Goal: Transaction & Acquisition: Subscribe to service/newsletter

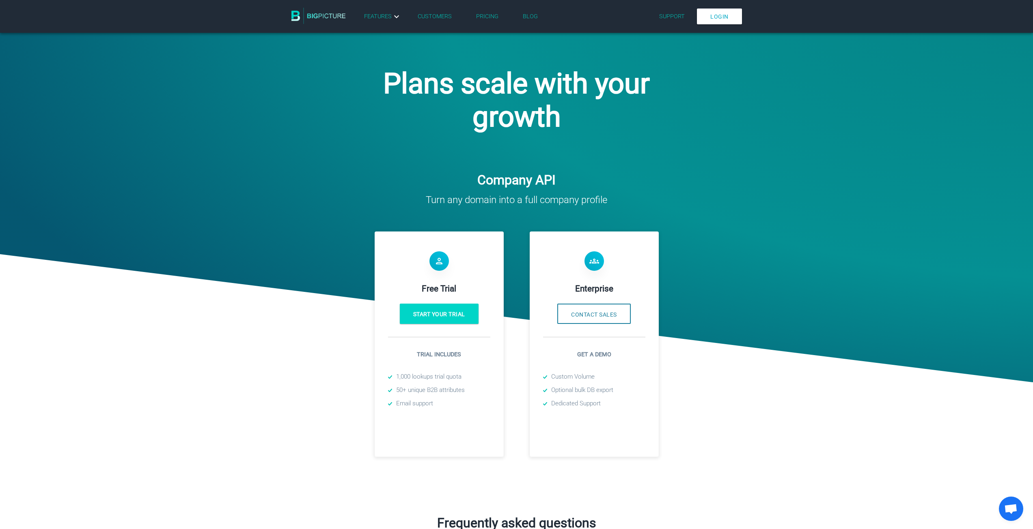
scroll to position [122, 0]
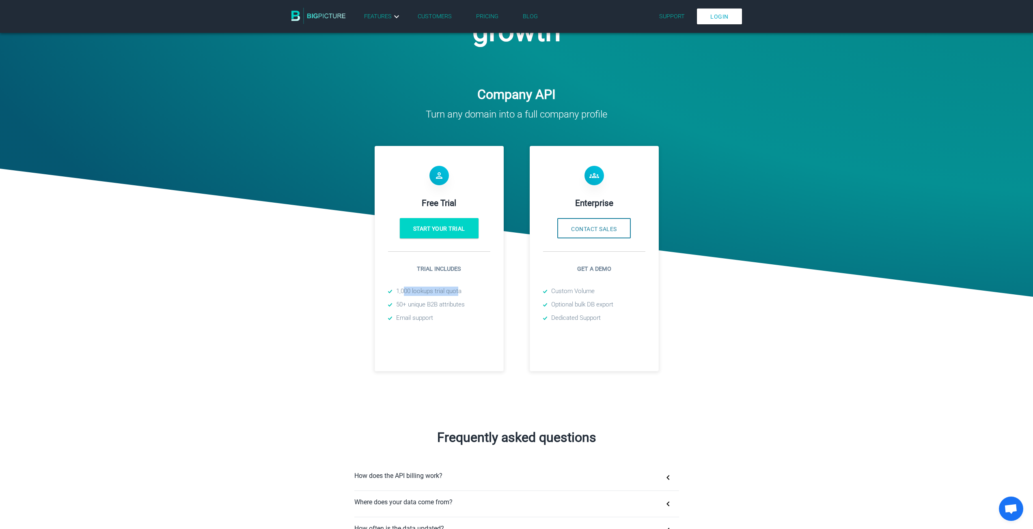
drag, startPoint x: 405, startPoint y: 297, endPoint x: 459, endPoint y: 295, distance: 54.8
click at [459, 295] on li "1,000 lookups trial quota" at bounding box center [439, 291] width 102 height 9
drag, startPoint x: 403, startPoint y: 320, endPoint x: 446, endPoint y: 320, distance: 43.0
click at [446, 320] on li "Email support" at bounding box center [439, 318] width 102 height 9
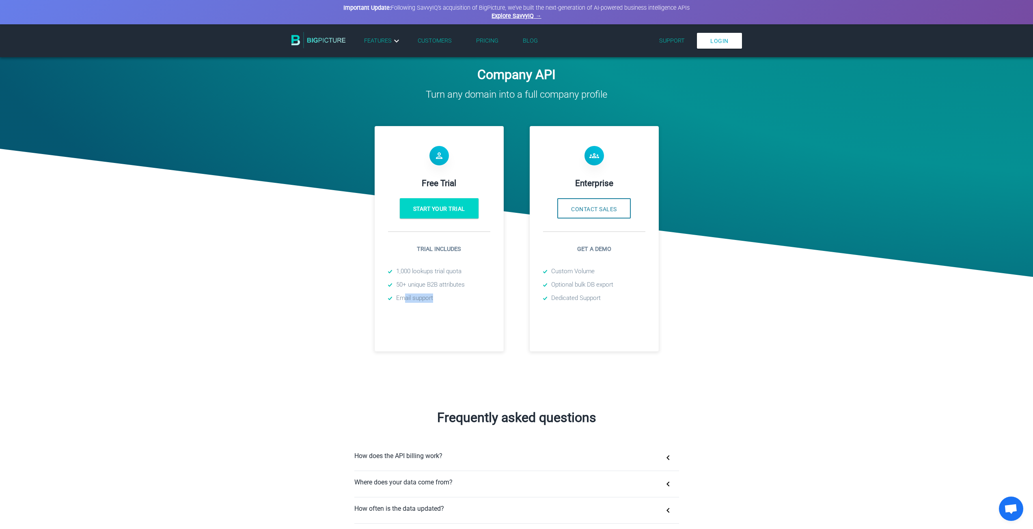
scroll to position [38, 0]
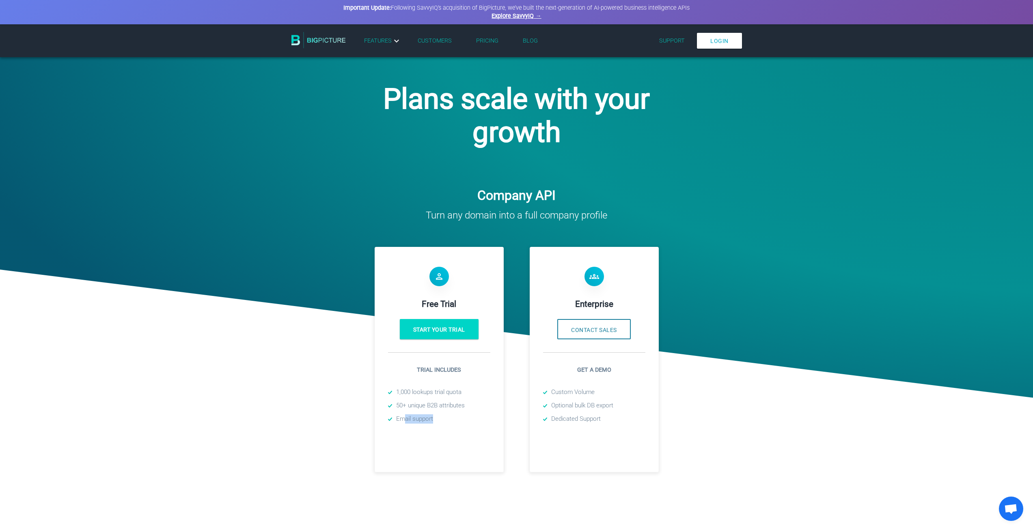
click at [482, 43] on link "Pricing" at bounding box center [487, 40] width 22 height 7
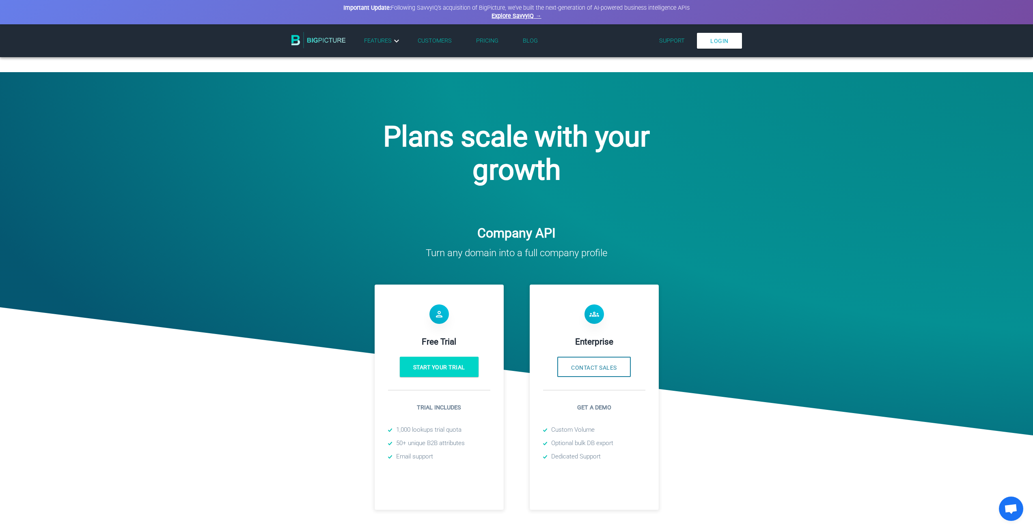
click at [487, 43] on link "Pricing" at bounding box center [487, 40] width 22 height 7
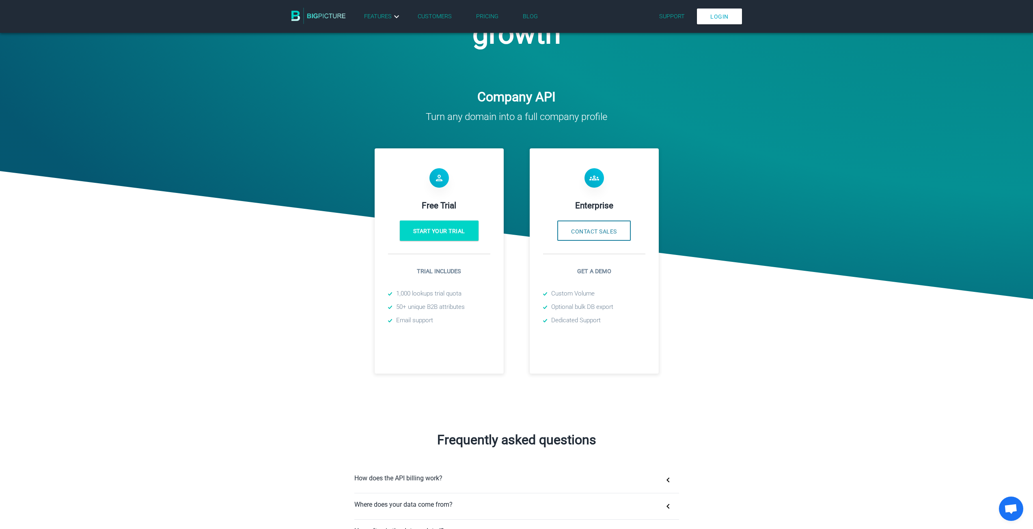
scroll to position [122, 0]
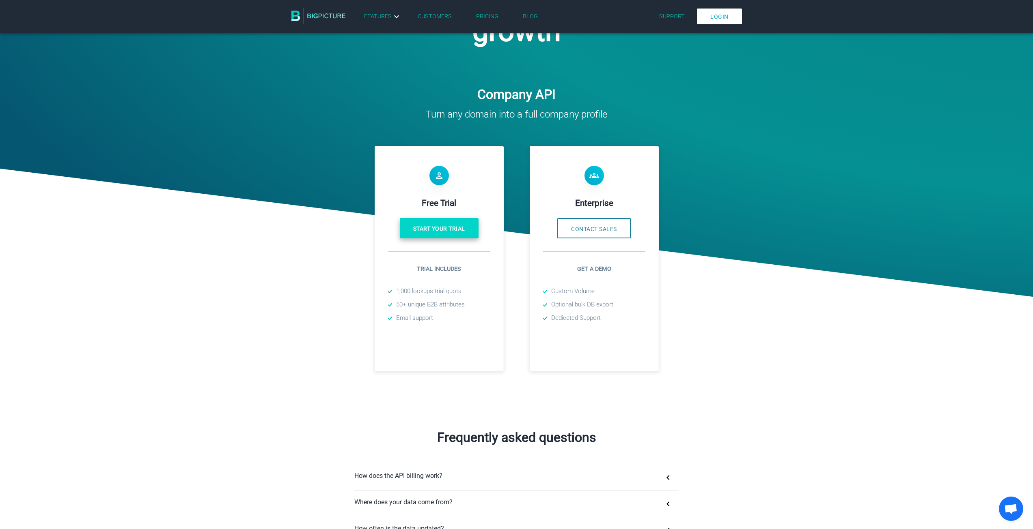
click at [434, 230] on link "Start your trial" at bounding box center [439, 228] width 79 height 20
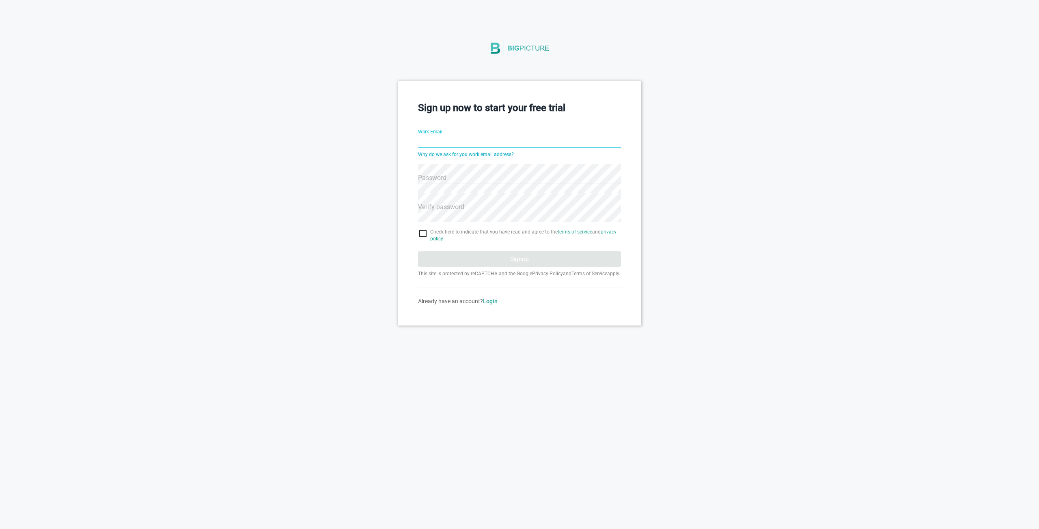
click at [439, 142] on input "Work Email" at bounding box center [519, 141] width 203 height 29
paste input "stanislav@listkit.io"
type input "stanislav@listkit.io"
click at [422, 233] on input "checkbox" at bounding box center [519, 234] width 203 height 10
checkbox input "true"
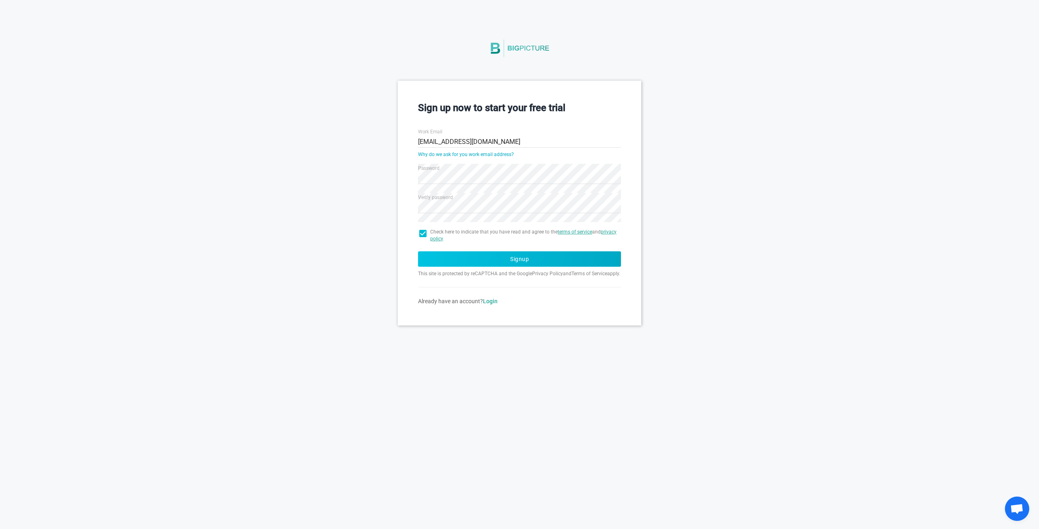
click at [465, 258] on button "Signup" at bounding box center [519, 259] width 203 height 15
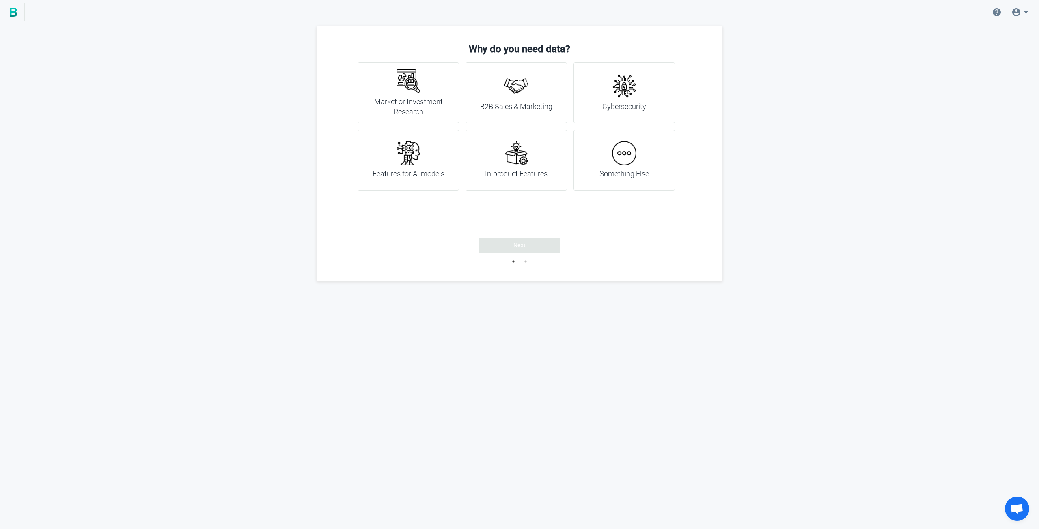
click at [617, 170] on h4 "Something Else" at bounding box center [624, 174] width 50 height 11
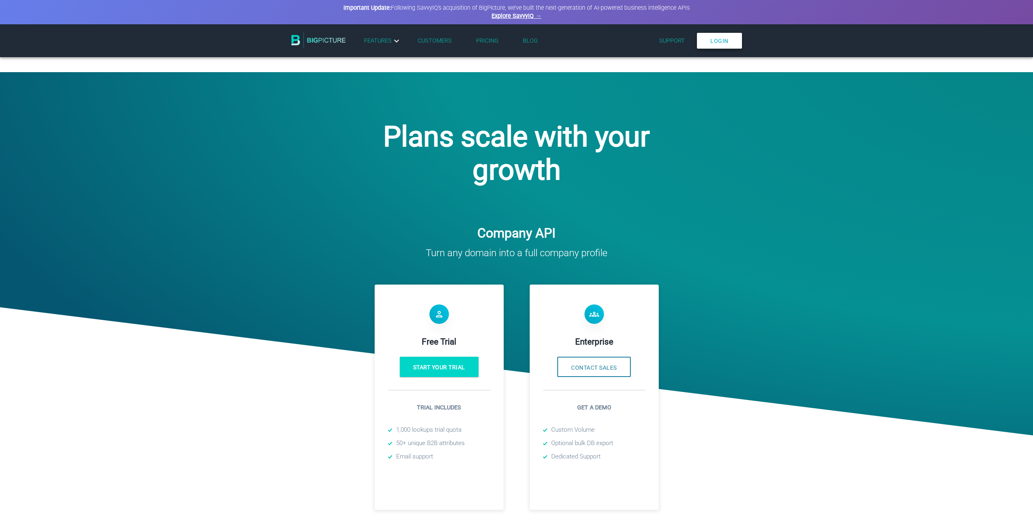
click at [717, 41] on link "Login" at bounding box center [719, 41] width 45 height 16
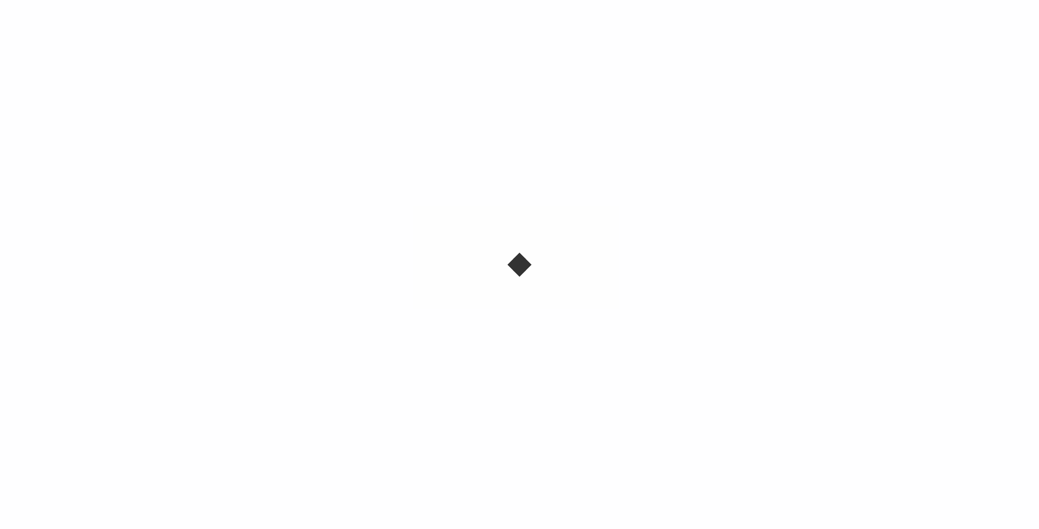
drag, startPoint x: 424, startPoint y: 372, endPoint x: 416, endPoint y: 219, distance: 153.6
click at [425, 365] on div at bounding box center [519, 264] width 1039 height 529
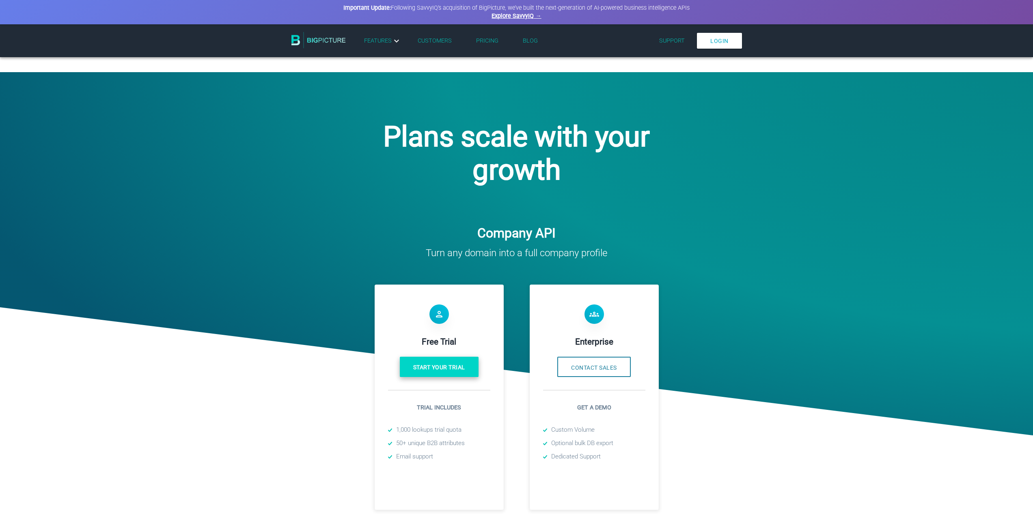
click at [436, 370] on link "Start your trial" at bounding box center [439, 367] width 79 height 20
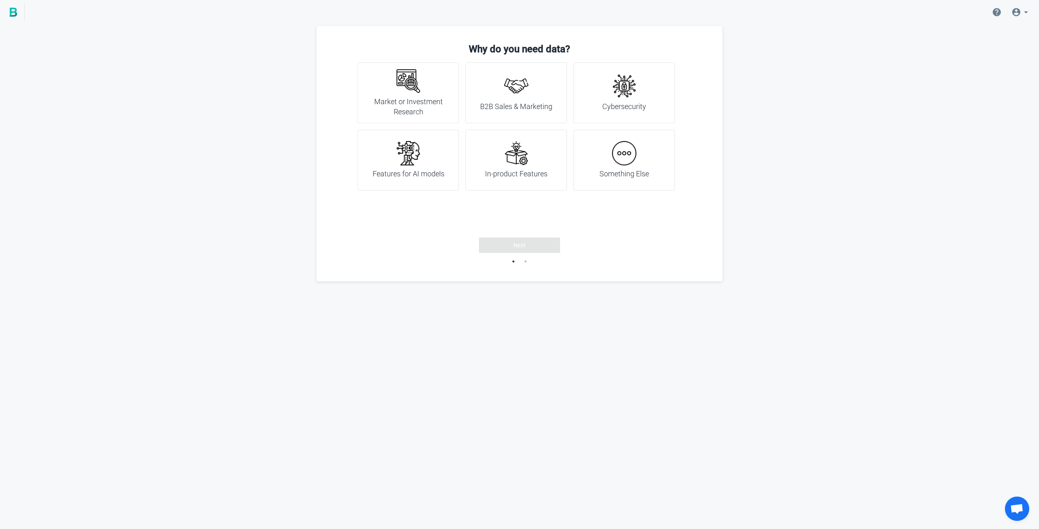
click at [521, 166] on div "In-product Features" at bounding box center [516, 160] width 62 height 38
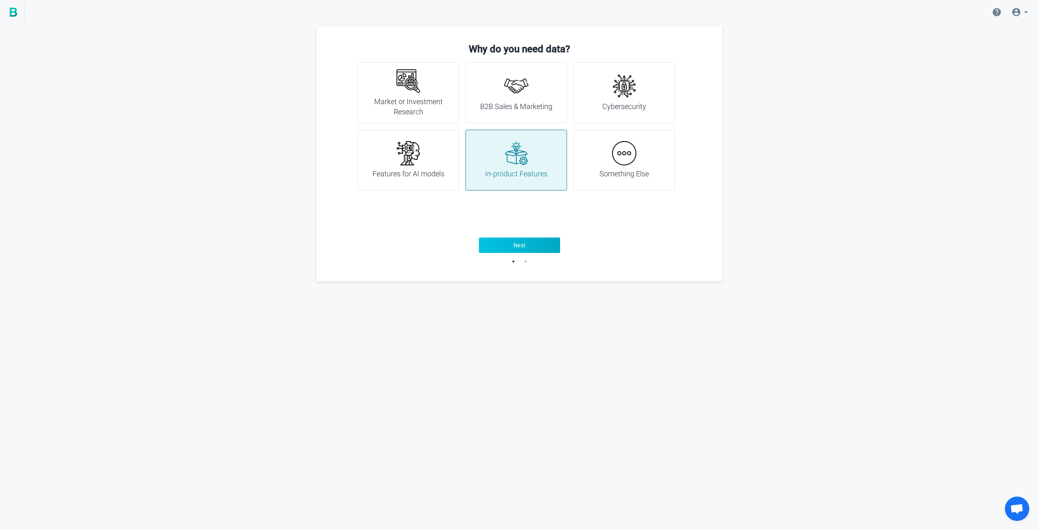
click at [516, 246] on span "Next" at bounding box center [519, 245] width 13 height 8
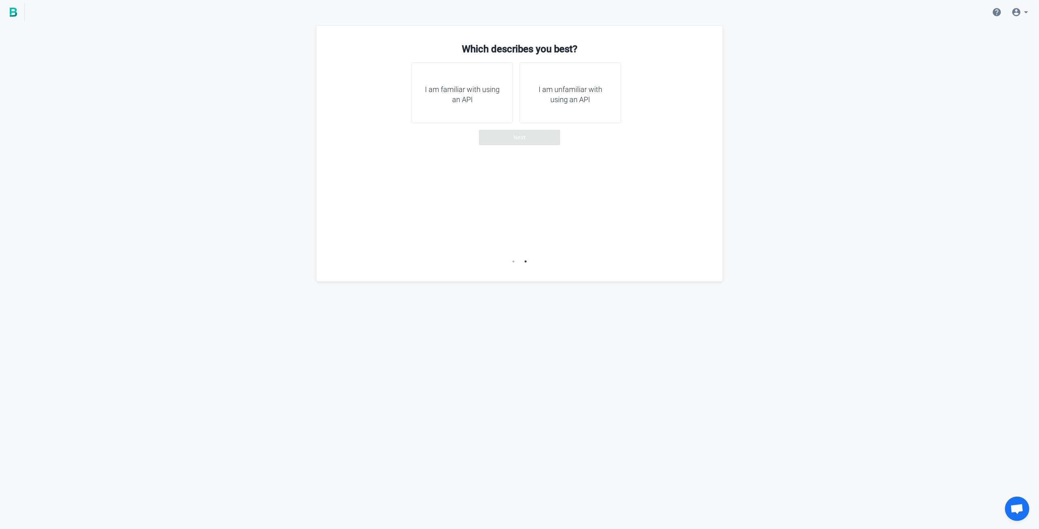
click at [569, 102] on h4 "I am unfamiliar with using an API" at bounding box center [569, 94] width 81 height 21
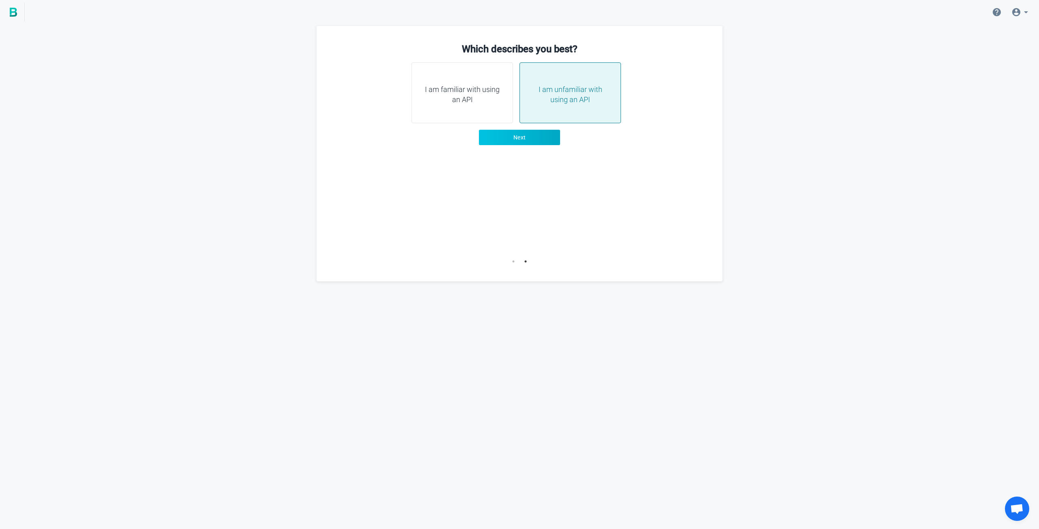
click at [542, 143] on button "Next" at bounding box center [519, 137] width 81 height 15
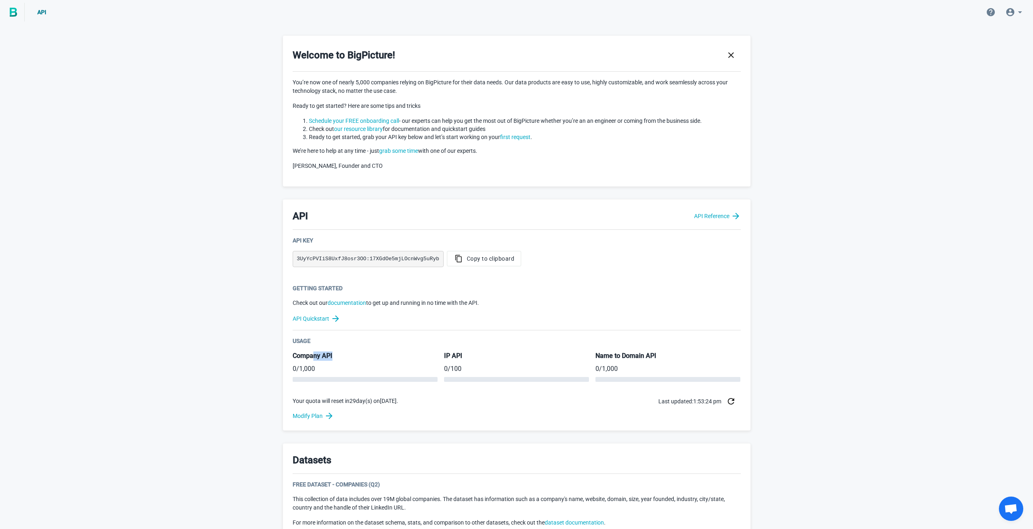
drag, startPoint x: 314, startPoint y: 357, endPoint x: 359, endPoint y: 355, distance: 44.7
click at [359, 355] on h5 "Company API" at bounding box center [365, 356] width 145 height 9
drag, startPoint x: 610, startPoint y: 357, endPoint x: 673, endPoint y: 355, distance: 62.9
click at [673, 355] on h5 "Name to Domain API" at bounding box center [667, 356] width 145 height 9
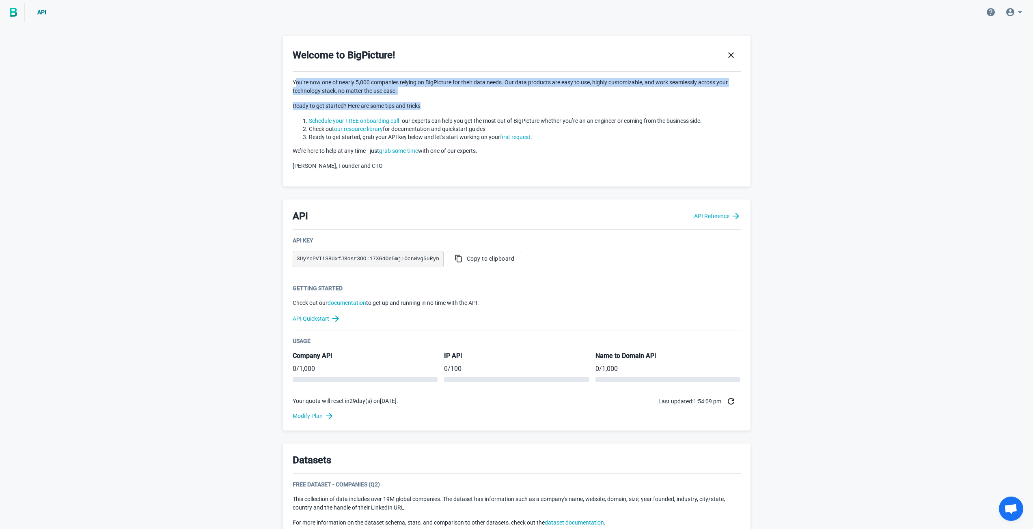
drag, startPoint x: 296, startPoint y: 82, endPoint x: 513, endPoint y: 101, distance: 217.9
click at [513, 101] on div "You’re now one of nearly 5,000 companies relying on BigPicture for their data n…" at bounding box center [517, 124] width 448 height 92
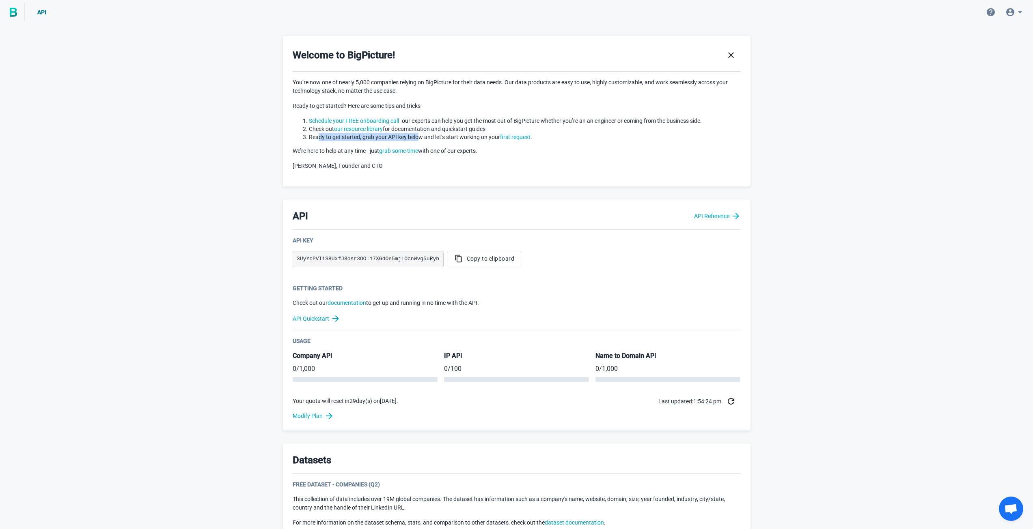
drag, startPoint x: 319, startPoint y: 137, endPoint x: 483, endPoint y: 131, distance: 164.0
click at [422, 135] on li "Ready to get started, grab your API key below and let’s start working on your f…" at bounding box center [525, 137] width 432 height 8
click at [712, 217] on link "API Reference" at bounding box center [717, 216] width 47 height 10
drag, startPoint x: 303, startPoint y: 370, endPoint x: 403, endPoint y: 372, distance: 99.8
click at [328, 370] on p "0 / 1,000" at bounding box center [365, 369] width 145 height 10
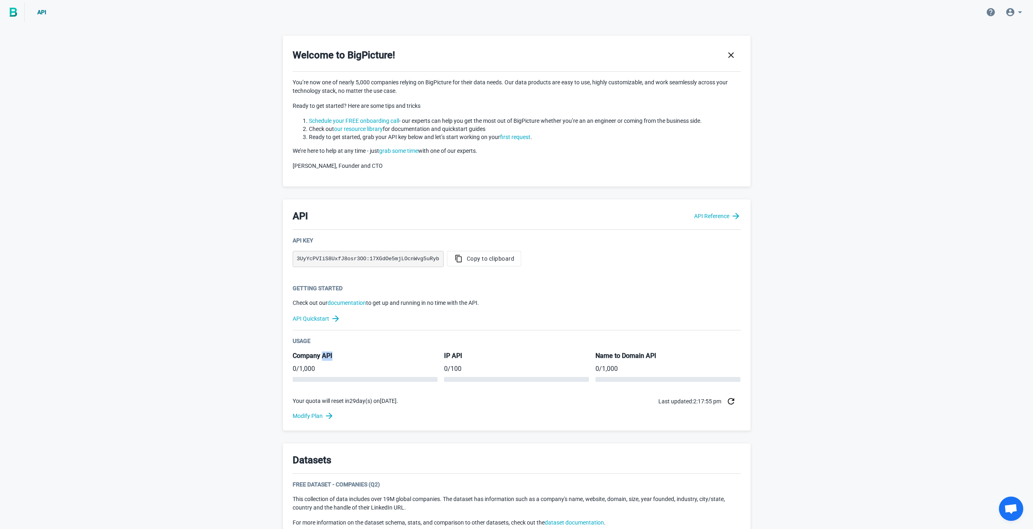
drag, startPoint x: 322, startPoint y: 356, endPoint x: 668, endPoint y: 330, distance: 347.1
click at [333, 355] on h5 "Company API" at bounding box center [365, 356] width 145 height 9
copy h5 "API"
click at [445, 354] on h5 "IP API" at bounding box center [516, 356] width 145 height 9
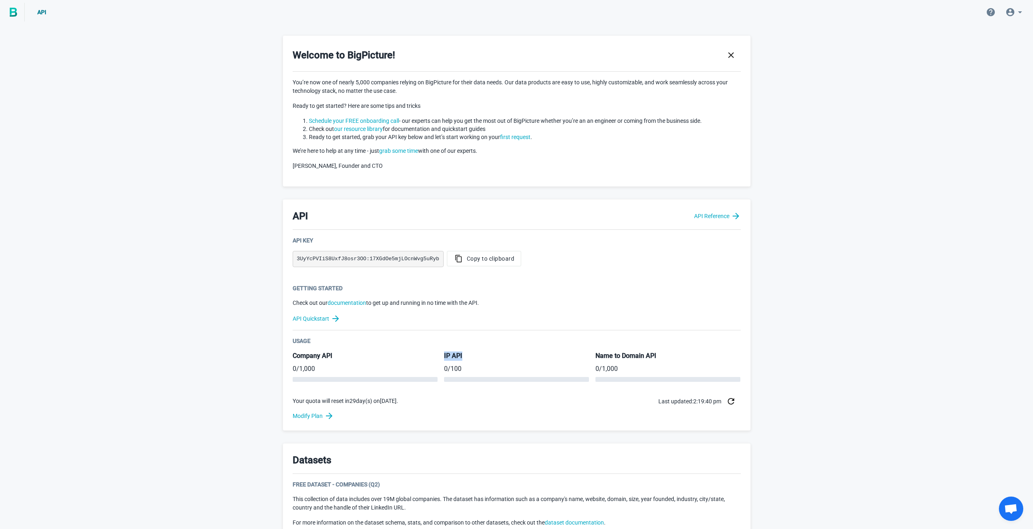
click at [445, 354] on h5 "IP API" at bounding box center [516, 356] width 145 height 9
drag, startPoint x: 322, startPoint y: 415, endPoint x: 311, endPoint y: 418, distance: 11.8
click at [311, 418] on link "Modify Plan" at bounding box center [517, 416] width 448 height 10
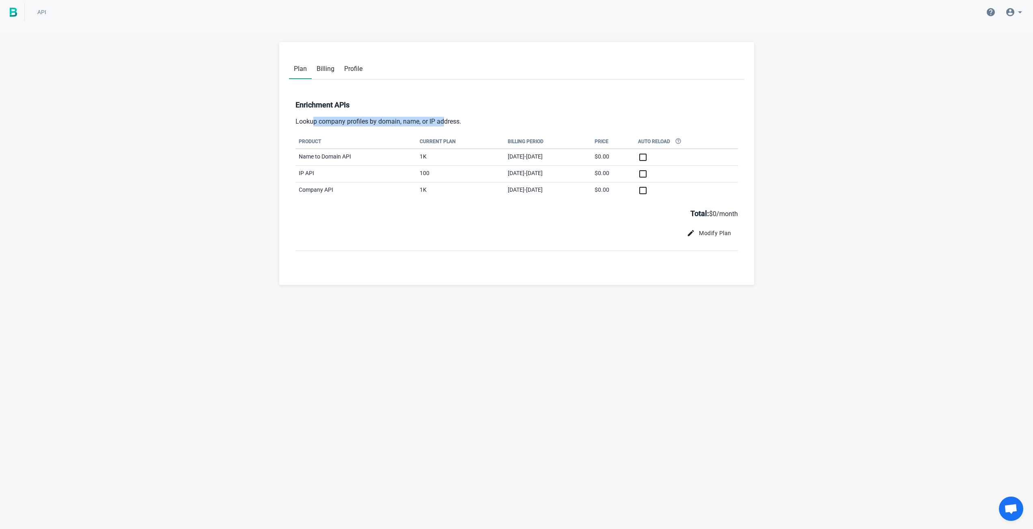
drag, startPoint x: 313, startPoint y: 121, endPoint x: 442, endPoint y: 126, distance: 129.5
click at [442, 126] on p "Lookup company profiles by domain, name, or IP address." at bounding box center [516, 122] width 442 height 10
click at [665, 174] on input "checkbox" at bounding box center [686, 174] width 96 height 10
click at [667, 176] on input "checkbox" at bounding box center [686, 174] width 96 height 10
checkbox input "false"
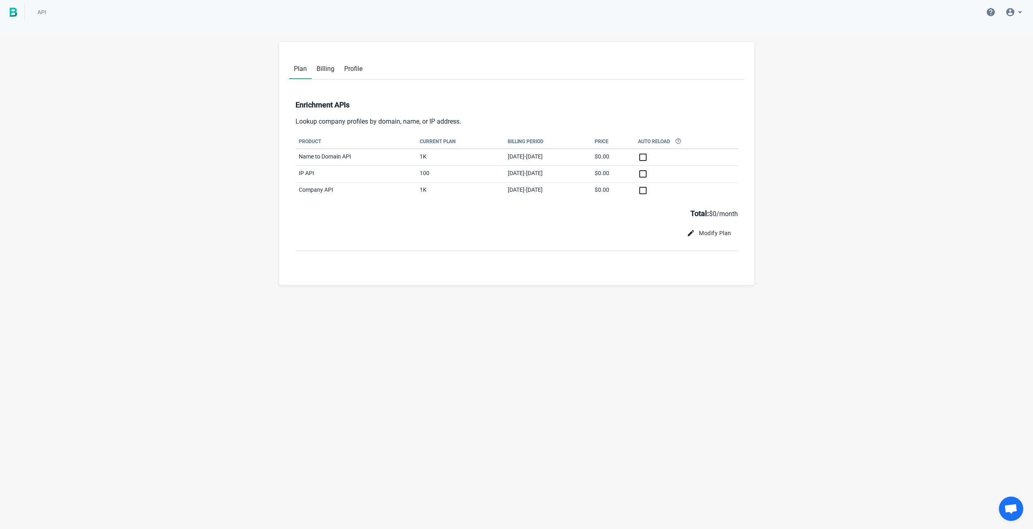
click at [321, 71] on span "Billing" at bounding box center [325, 69] width 18 height 8
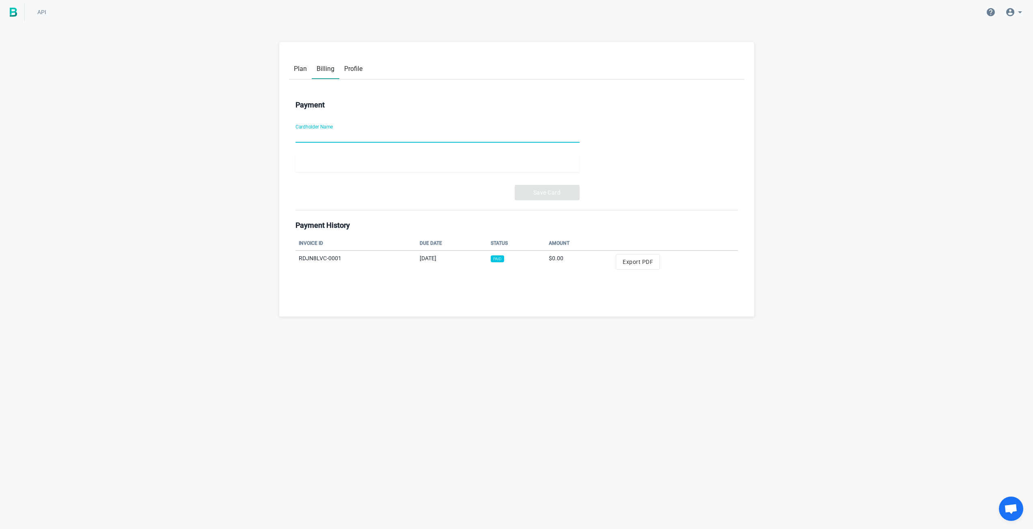
click at [306, 70] on span "Plan" at bounding box center [300, 69] width 13 height 8
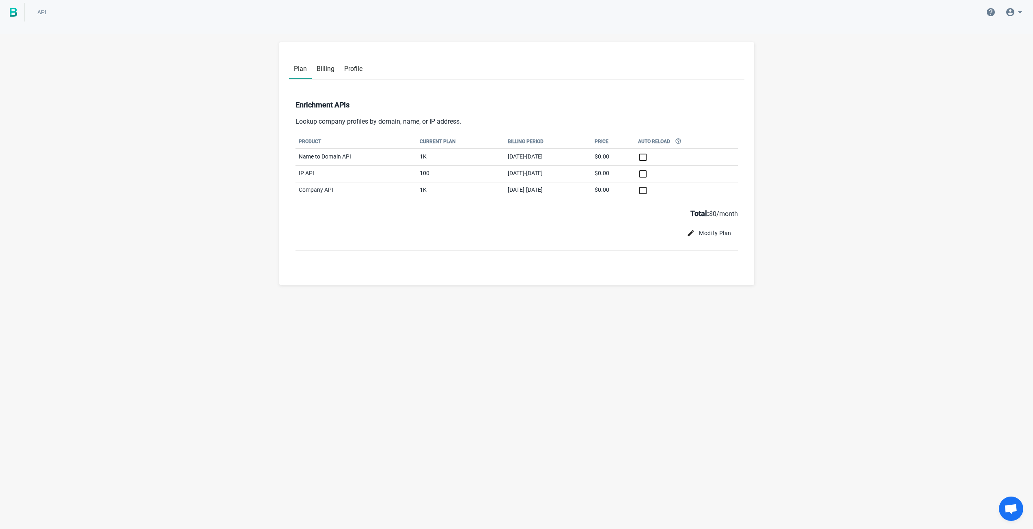
click at [1019, 11] on icon at bounding box center [1020, 12] width 4 height 2
click at [980, 37] on span "Account" at bounding box center [978, 35] width 21 height 6
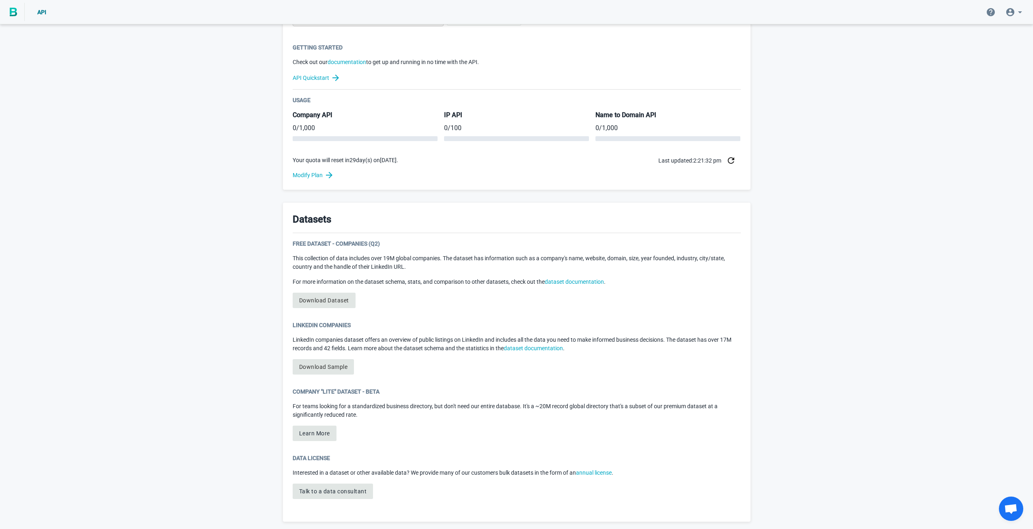
scroll to position [203, 0]
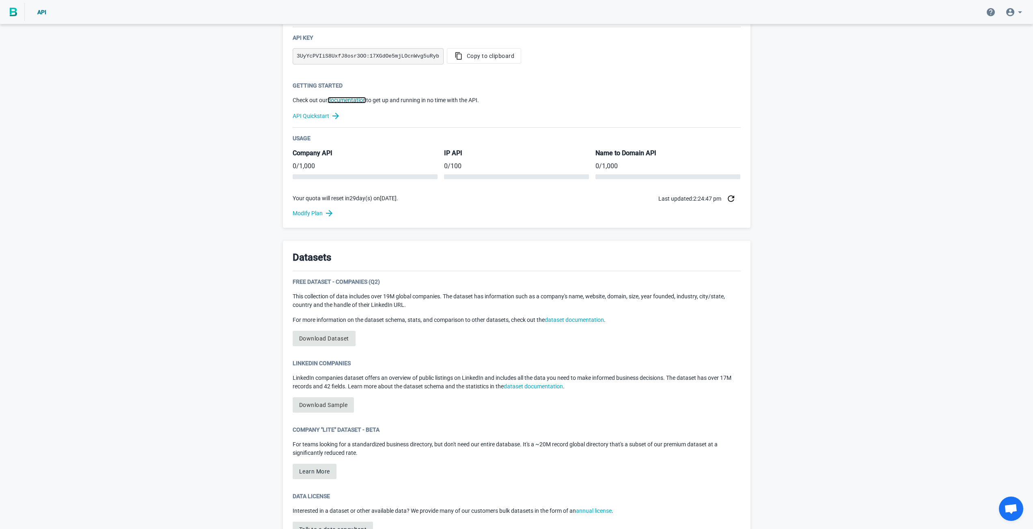
click at [354, 102] on link "documentation" at bounding box center [346, 100] width 39 height 6
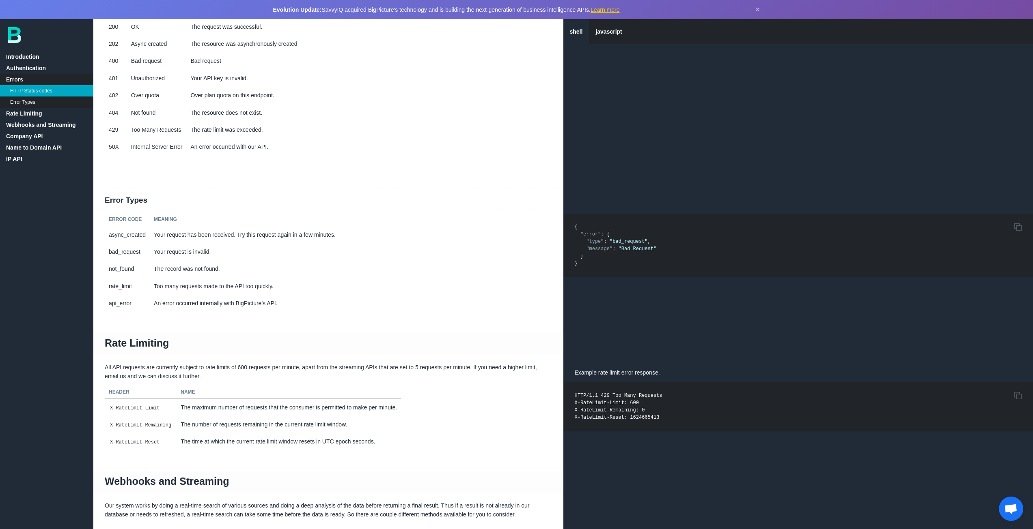
scroll to position [487, 0]
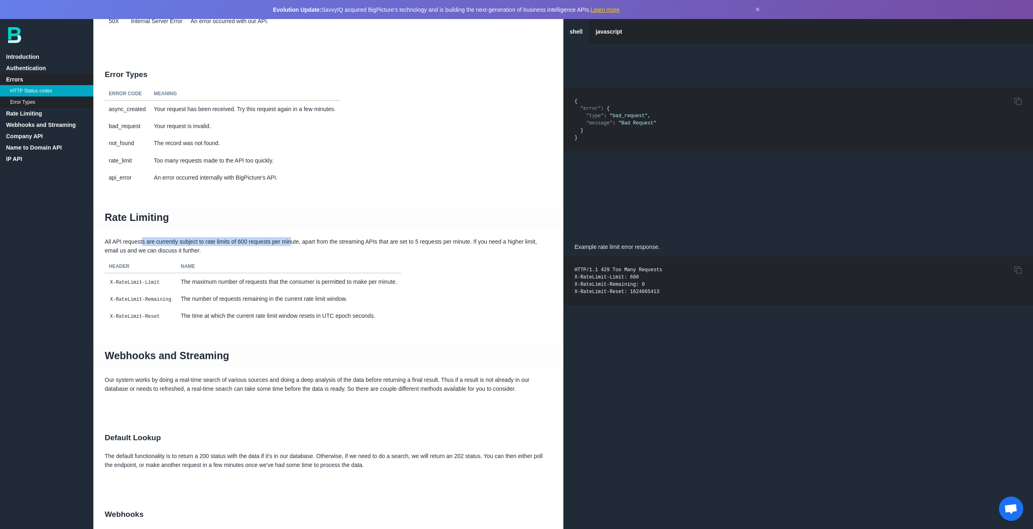
drag, startPoint x: 142, startPoint y: 251, endPoint x: 291, endPoint y: 248, distance: 148.1
click at [291, 248] on p "All API requests are currently subject to rate limits of 600 requests per minut…" at bounding box center [328, 246] width 470 height 18
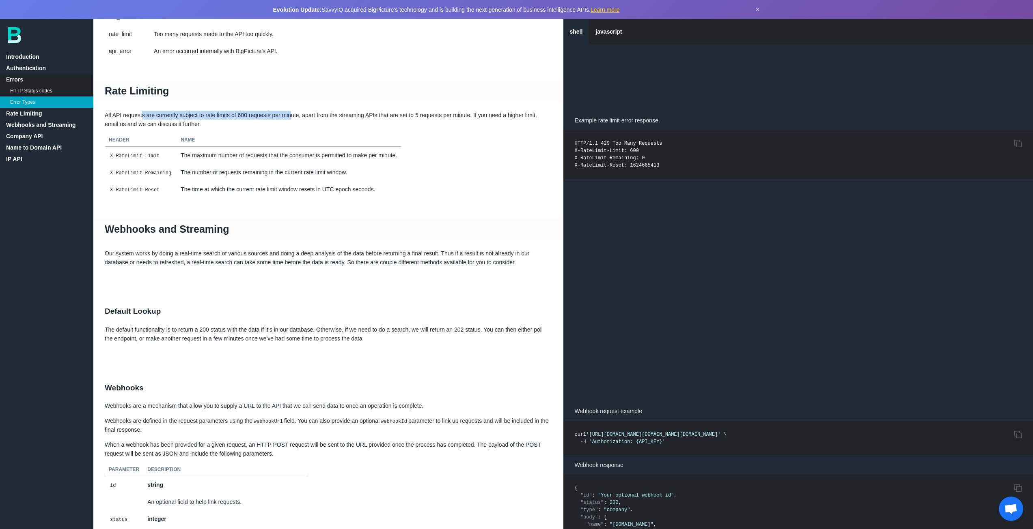
scroll to position [649, 0]
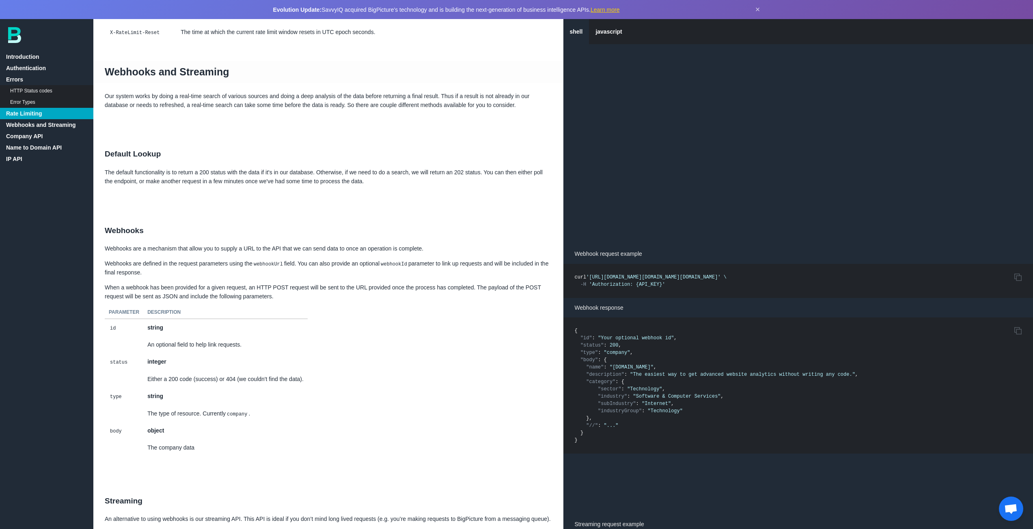
scroll to position [811, 0]
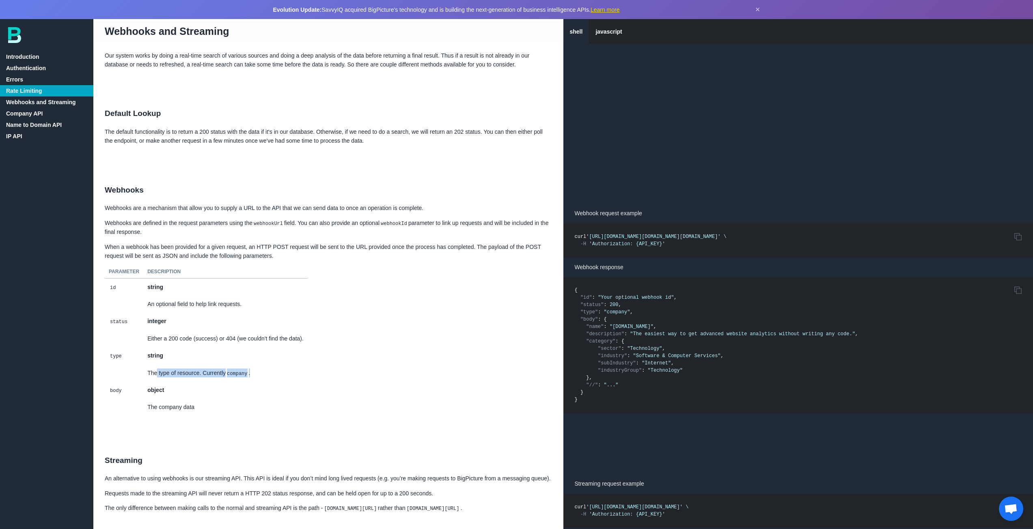
drag, startPoint x: 192, startPoint y: 385, endPoint x: 271, endPoint y: 385, distance: 79.1
click at [271, 382] on td "The type of resource. Currently company ." at bounding box center [225, 373] width 164 height 17
click at [156, 359] on strong "string" at bounding box center [155, 356] width 16 height 6
drag, startPoint x: 149, startPoint y: 418, endPoint x: 213, endPoint y: 413, distance: 64.3
click at [213, 413] on td "The company data" at bounding box center [225, 407] width 164 height 17
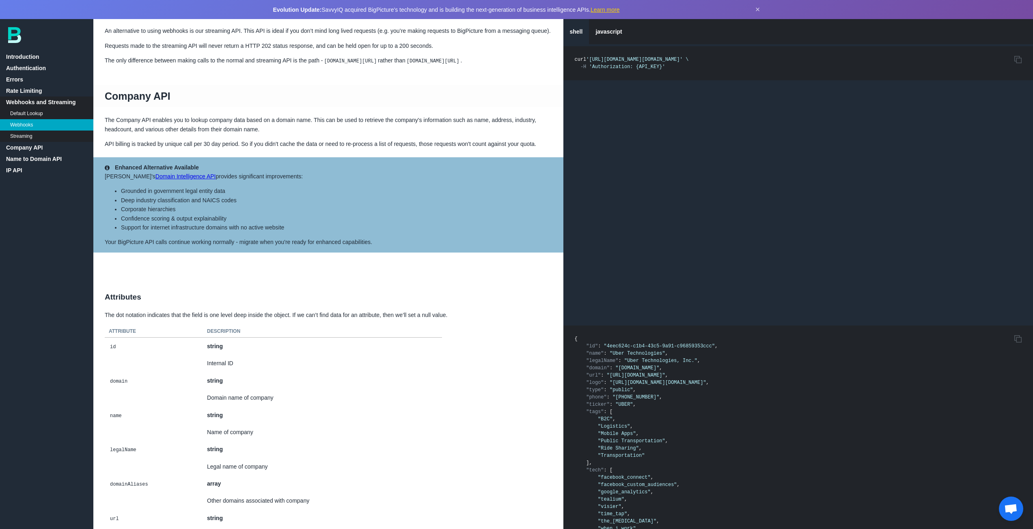
scroll to position [1298, 0]
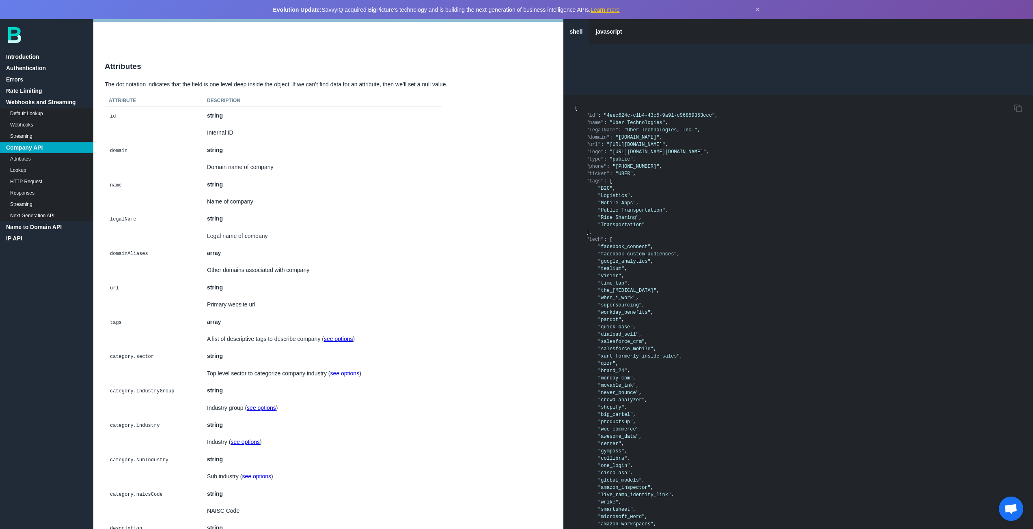
scroll to position [1501, 0]
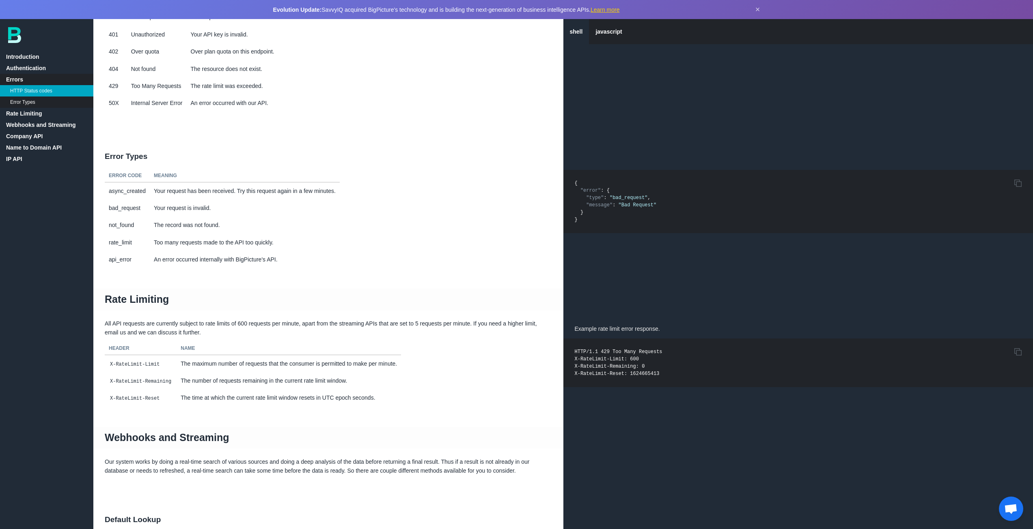
scroll to position [609, 0]
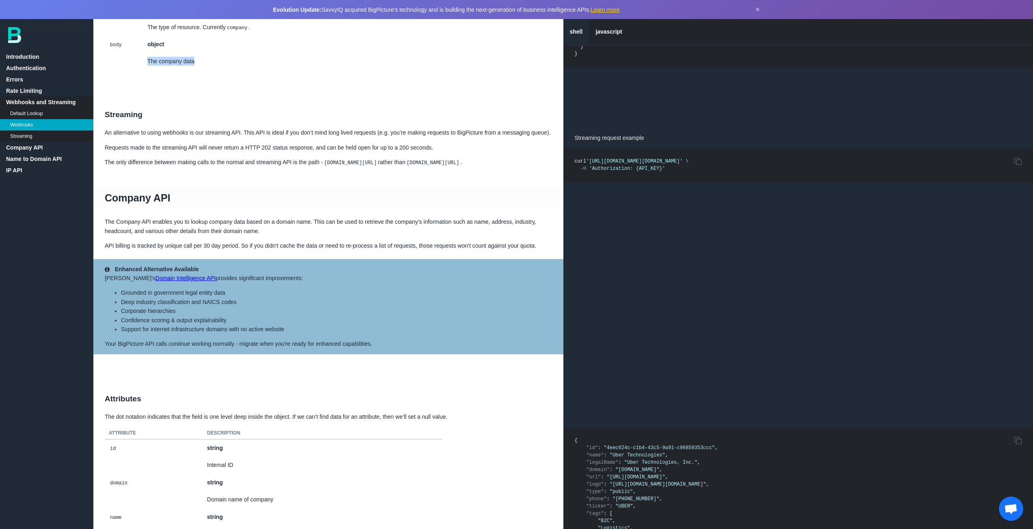
scroll to position [1177, 0]
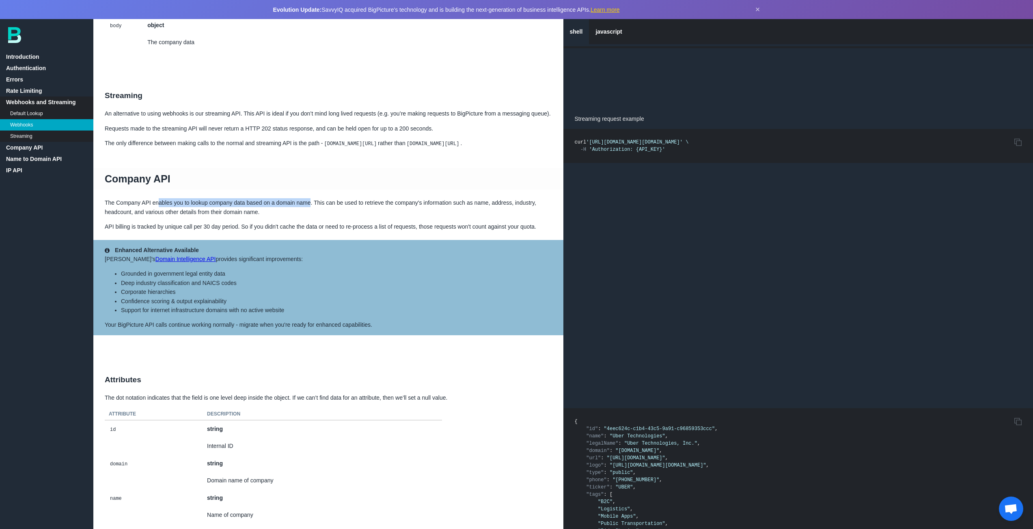
drag, startPoint x: 158, startPoint y: 223, endPoint x: 310, endPoint y: 220, distance: 151.8
click at [310, 217] on p "The Company API enables you to lookup company data based on a domain name. This…" at bounding box center [328, 207] width 470 height 18
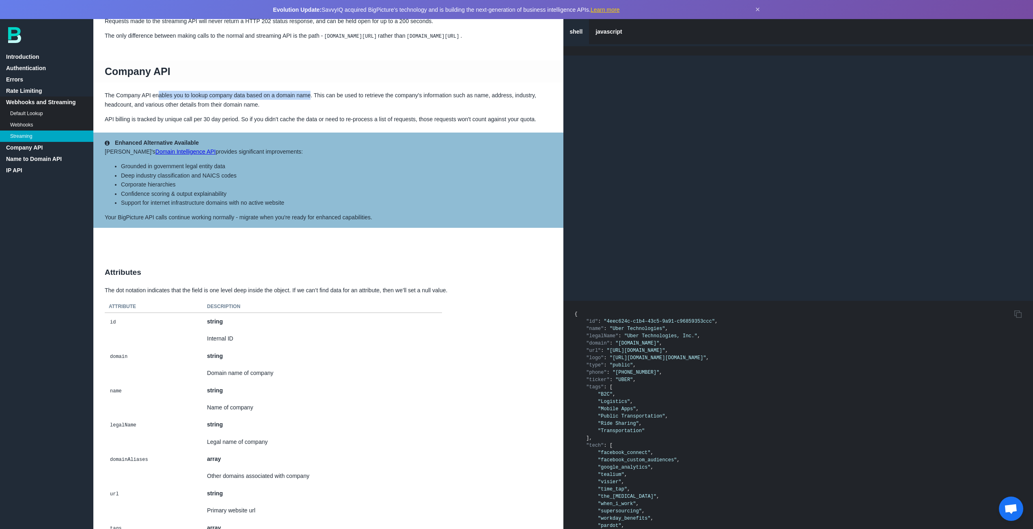
scroll to position [1339, 0]
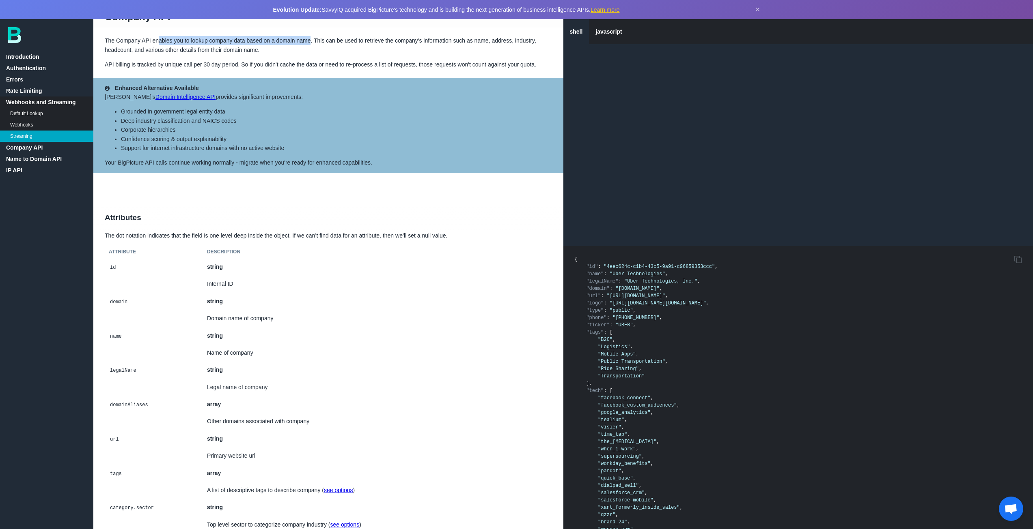
click at [218, 54] on p "The Company API enables you to lookup company data based on a domain name. This…" at bounding box center [328, 45] width 470 height 18
click at [231, 54] on p "The Company API enables you to lookup company data based on a domain name. This…" at bounding box center [328, 45] width 470 height 18
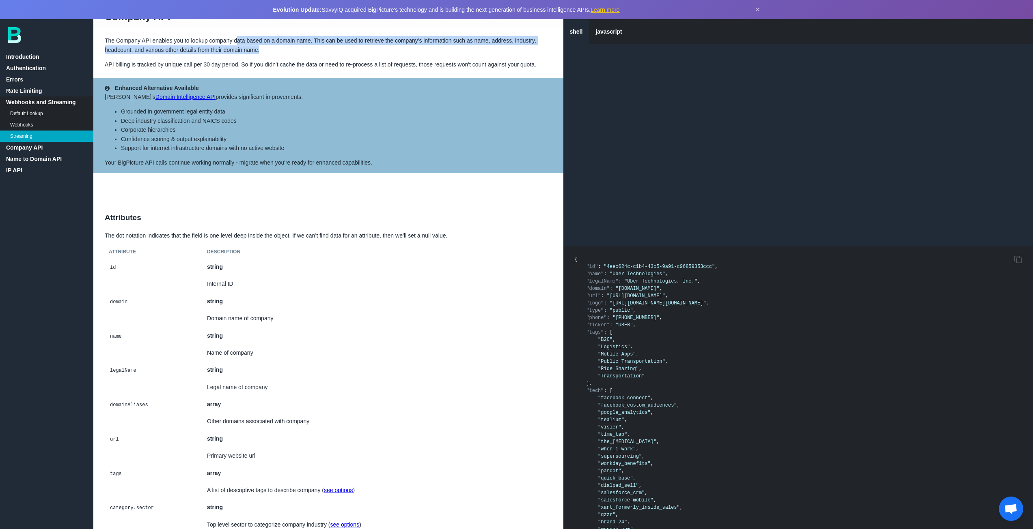
drag, startPoint x: 236, startPoint y: 60, endPoint x: 311, endPoint y: 65, distance: 75.2
click at [311, 54] on p "The Company API enables you to lookup company data based on a domain name. This…" at bounding box center [328, 45] width 470 height 18
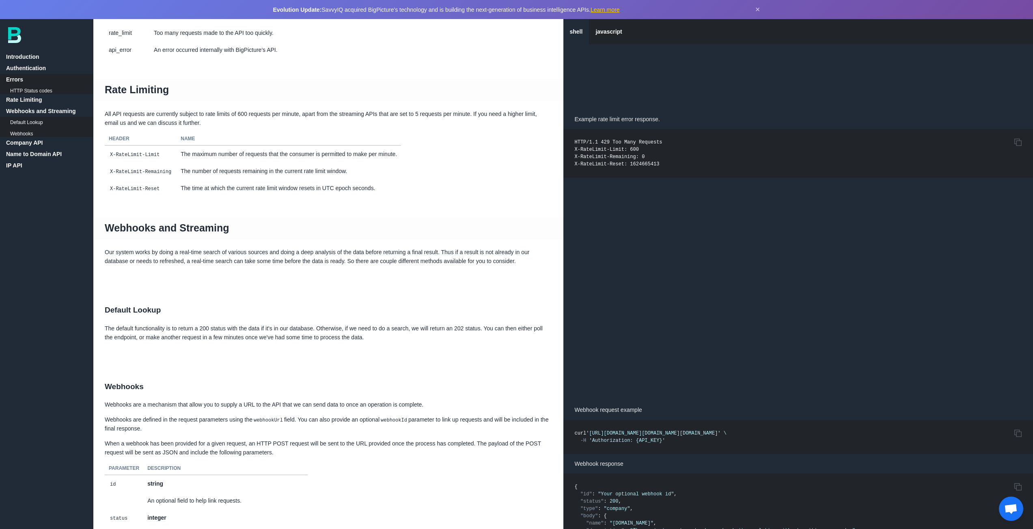
scroll to position [527, 0]
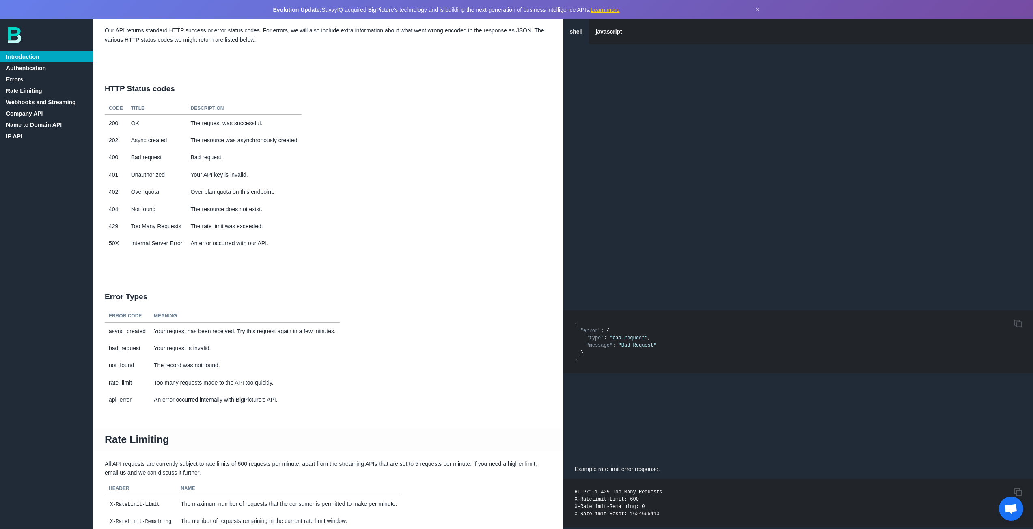
scroll to position [284, 0]
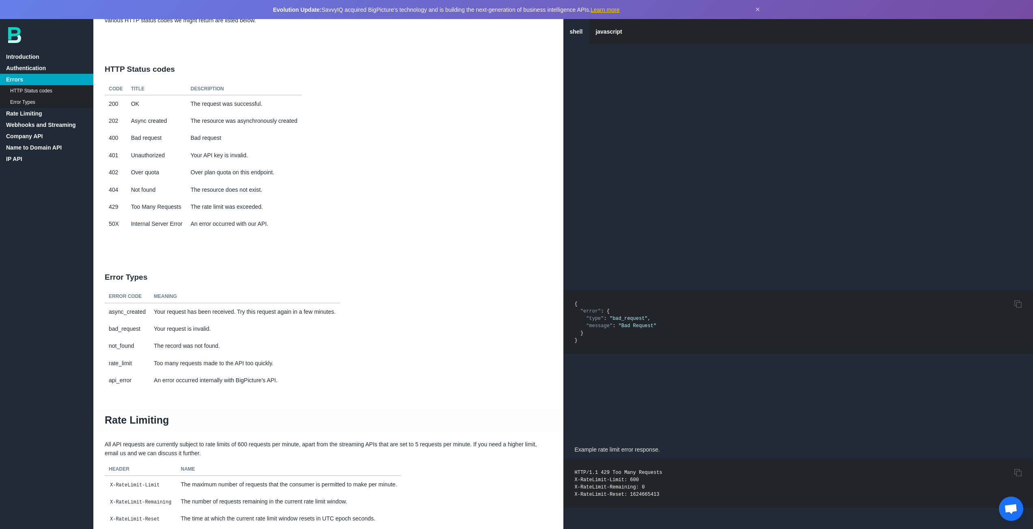
click at [20, 157] on link "IP API" at bounding box center [46, 158] width 93 height 11
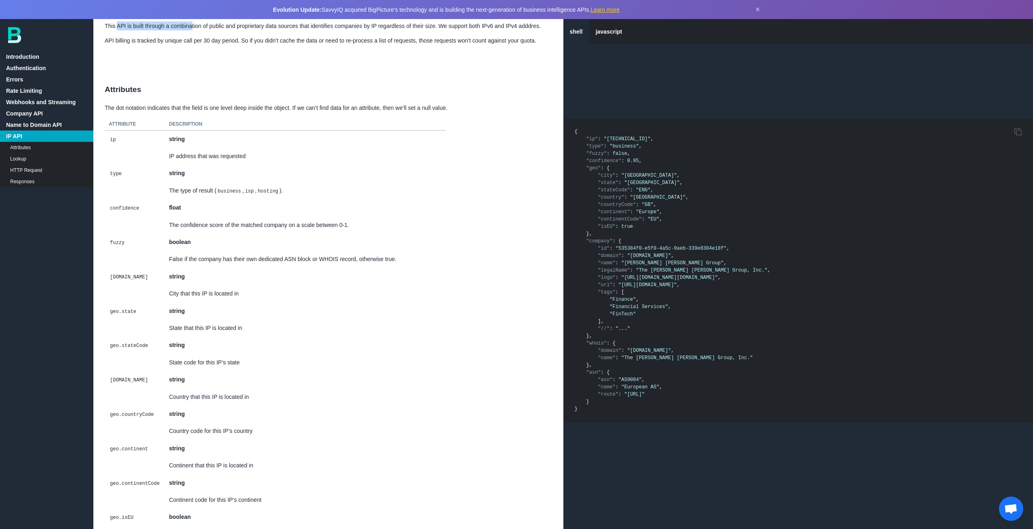
drag, startPoint x: 117, startPoint y: 58, endPoint x: 193, endPoint y: 59, distance: 75.9
click at [193, 30] on p "This API is built through a combination of public and proprietary data sources …" at bounding box center [328, 26] width 470 height 9
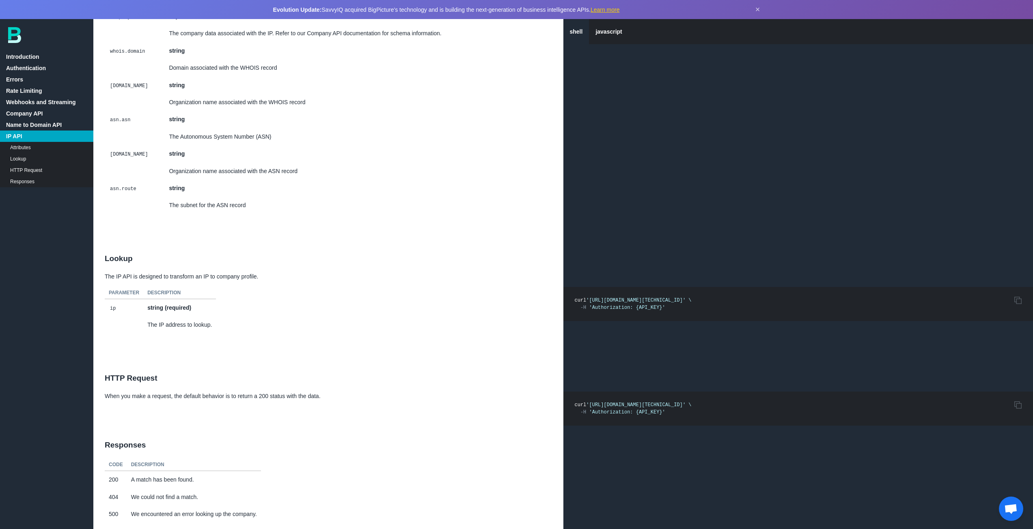
scroll to position [5413, 0]
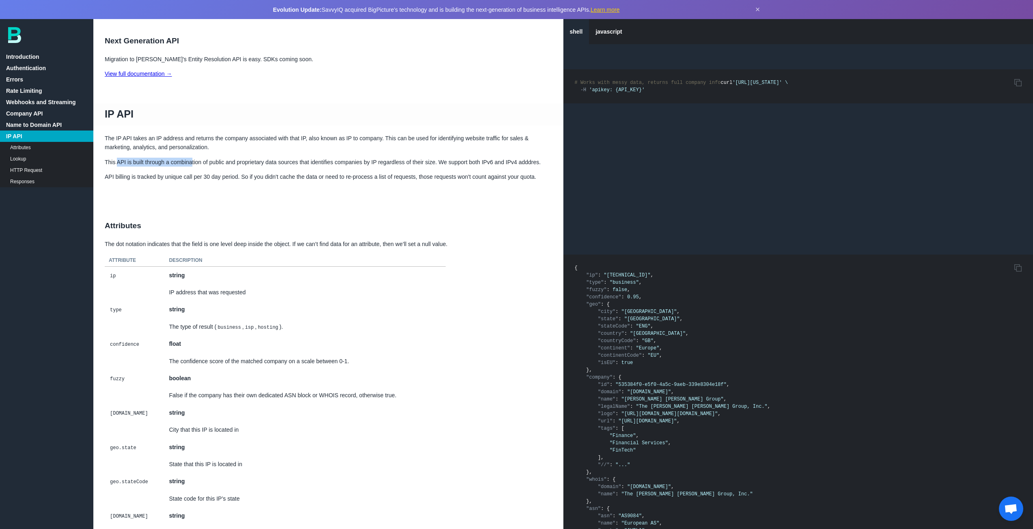
scroll to position [4683, 0]
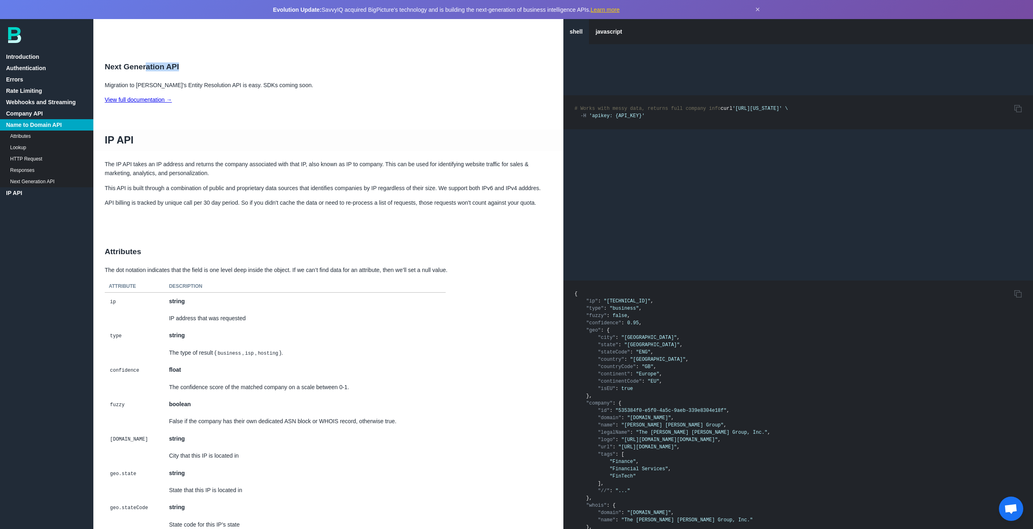
drag, startPoint x: 146, startPoint y: 92, endPoint x: 185, endPoint y: 91, distance: 39.4
click at [185, 81] on h2 "Next Generation API" at bounding box center [328, 67] width 470 height 28
drag, startPoint x: 137, startPoint y: 197, endPoint x: 187, endPoint y: 198, distance: 49.9
click at [187, 178] on p "The IP API takes an IP address and returns the company associated with that IP,…" at bounding box center [328, 169] width 470 height 18
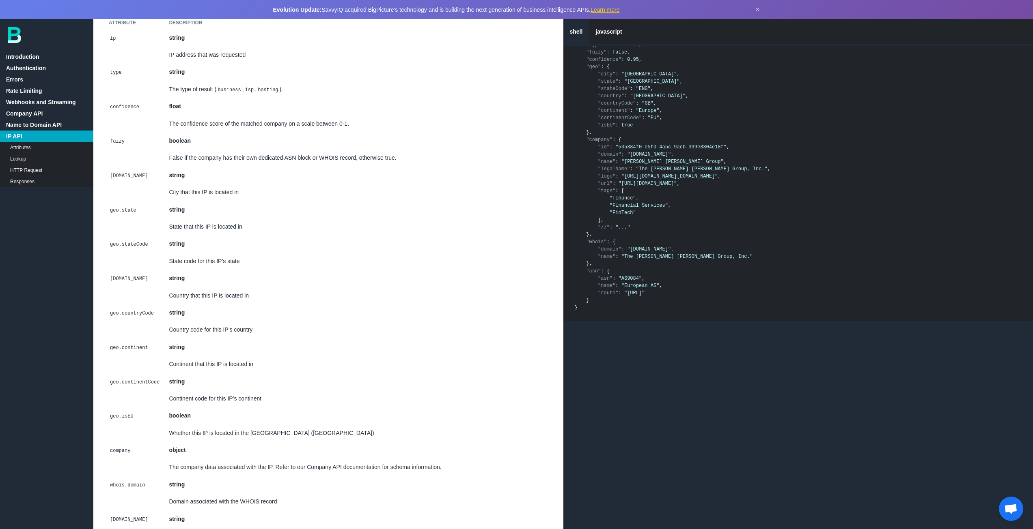
scroll to position [4927, 0]
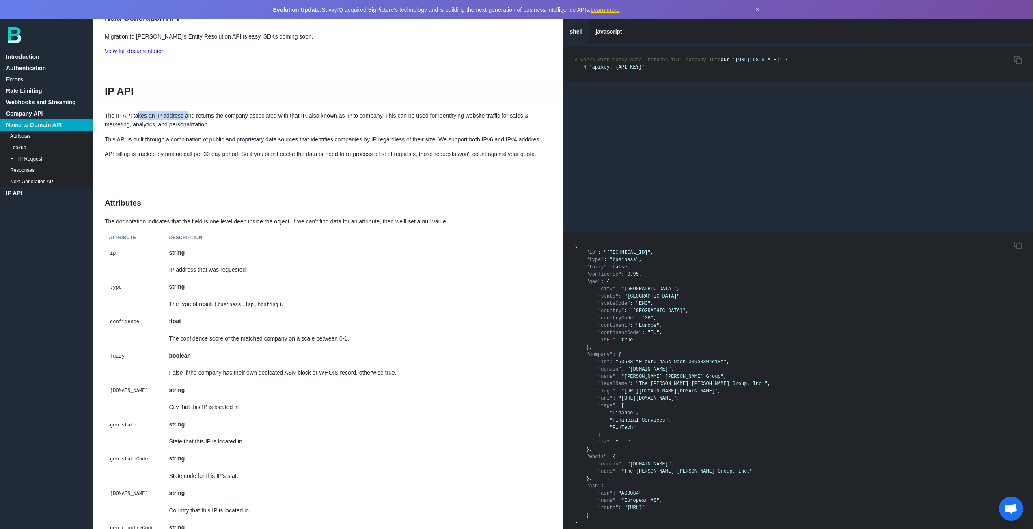
scroll to position [4724, 0]
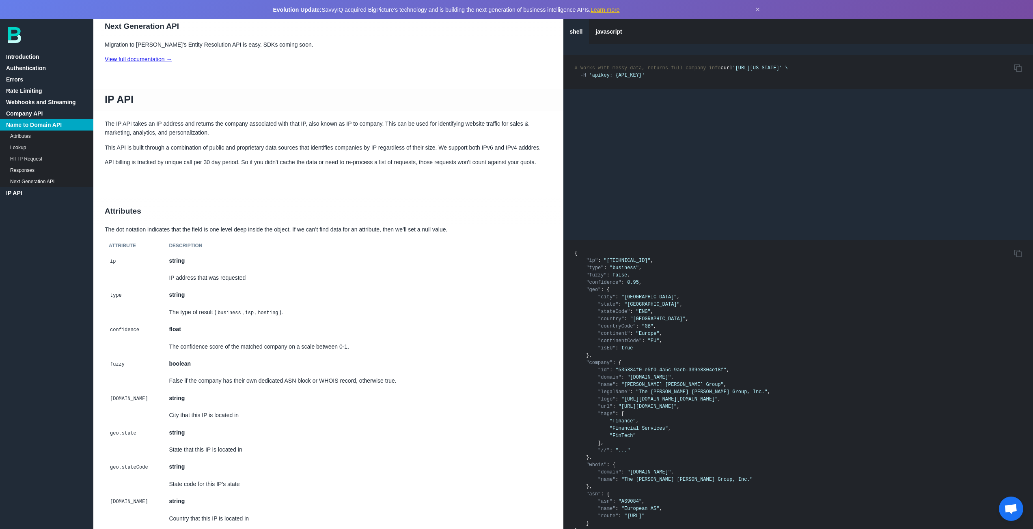
click at [202, 138] on p "The IP API takes an IP address and returns the company associated with that IP,…" at bounding box center [328, 128] width 470 height 18
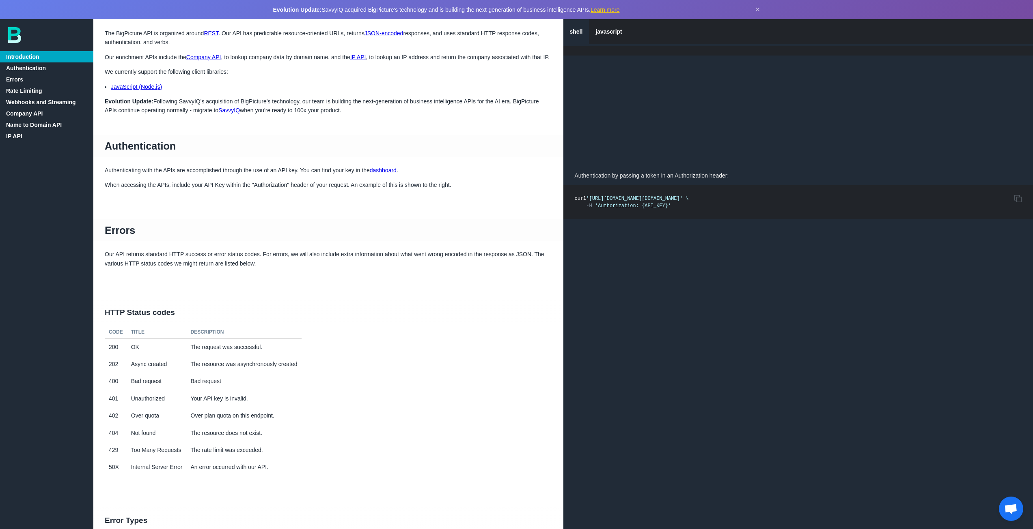
click at [23, 139] on link "IP API" at bounding box center [46, 136] width 93 height 11
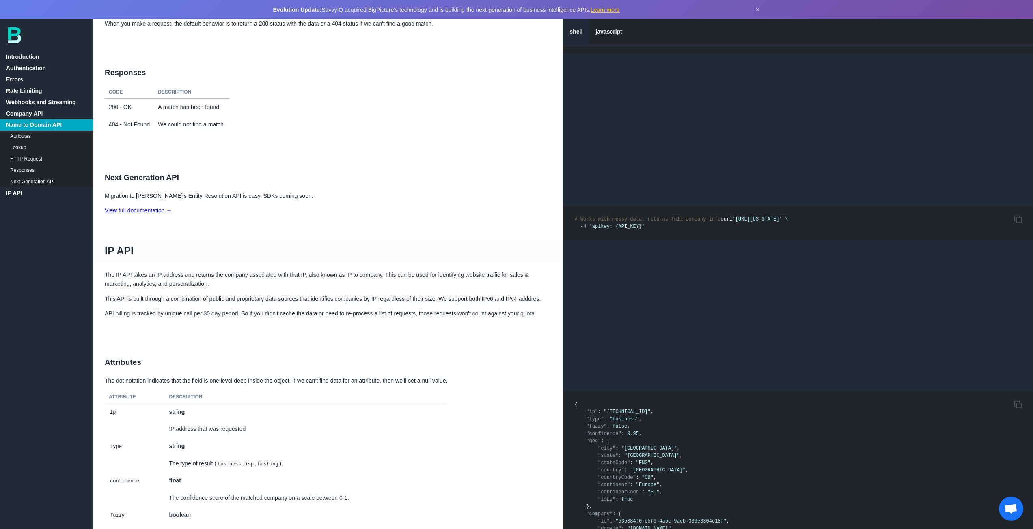
scroll to position [4561, 0]
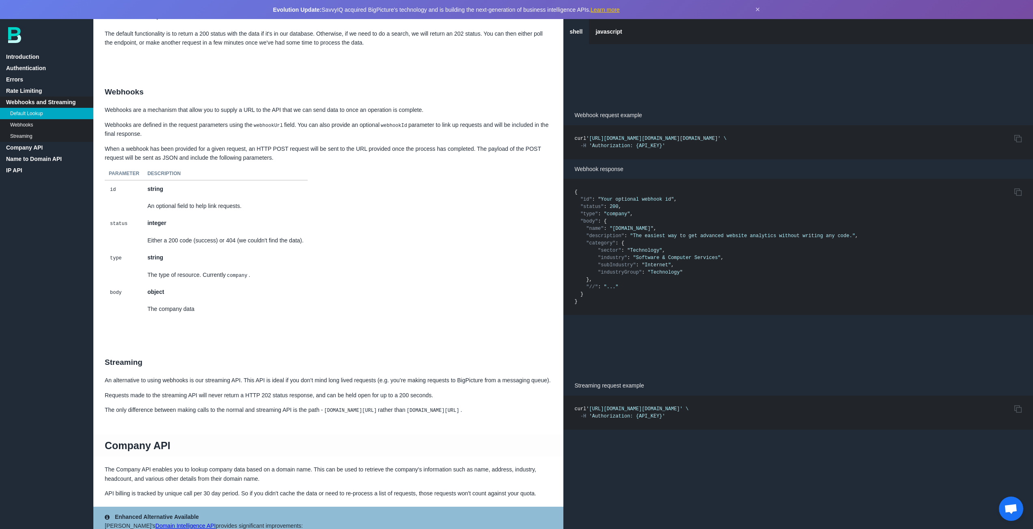
scroll to position [538, 0]
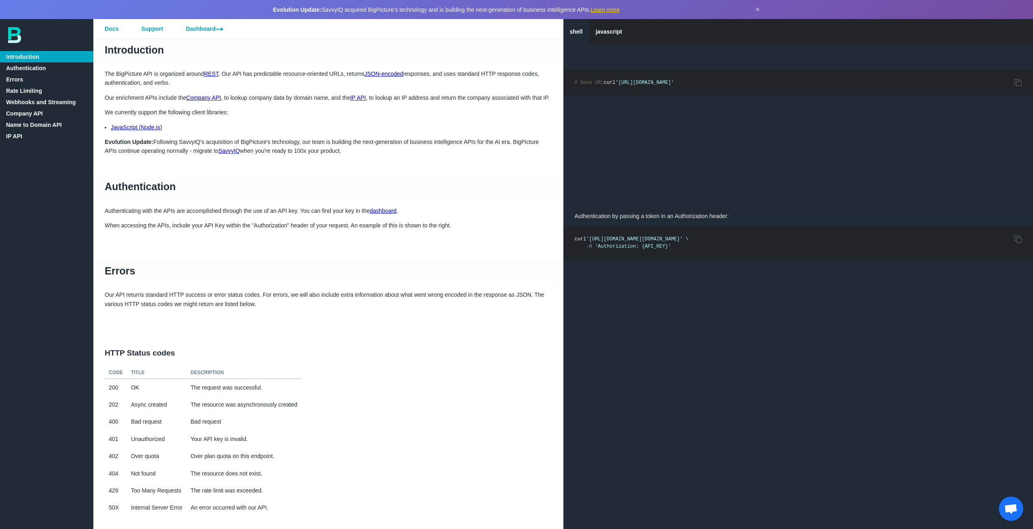
click at [360, 99] on link "IP API" at bounding box center [358, 98] width 16 height 6
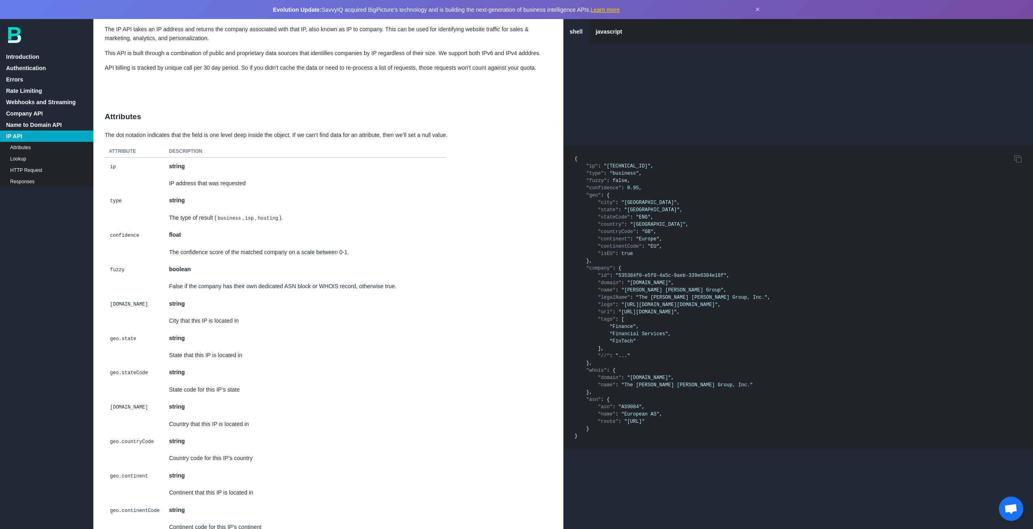
scroll to position [4805, 0]
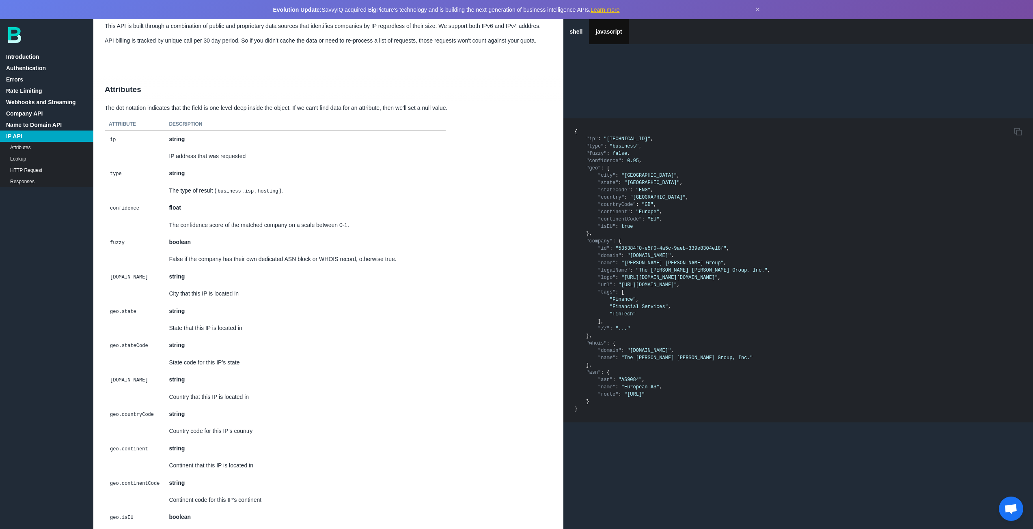
click at [609, 31] on link "javascript" at bounding box center [608, 31] width 39 height 25
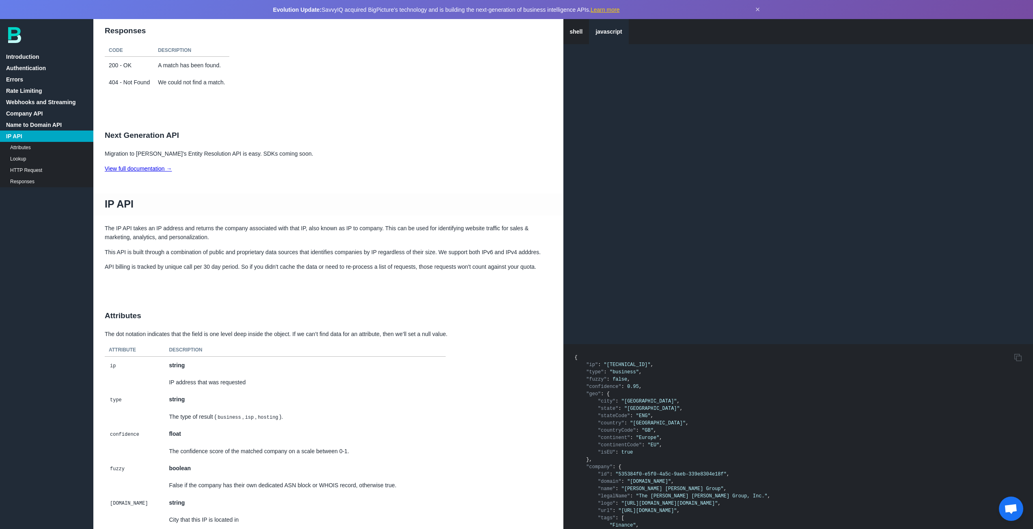
scroll to position [5048, 0]
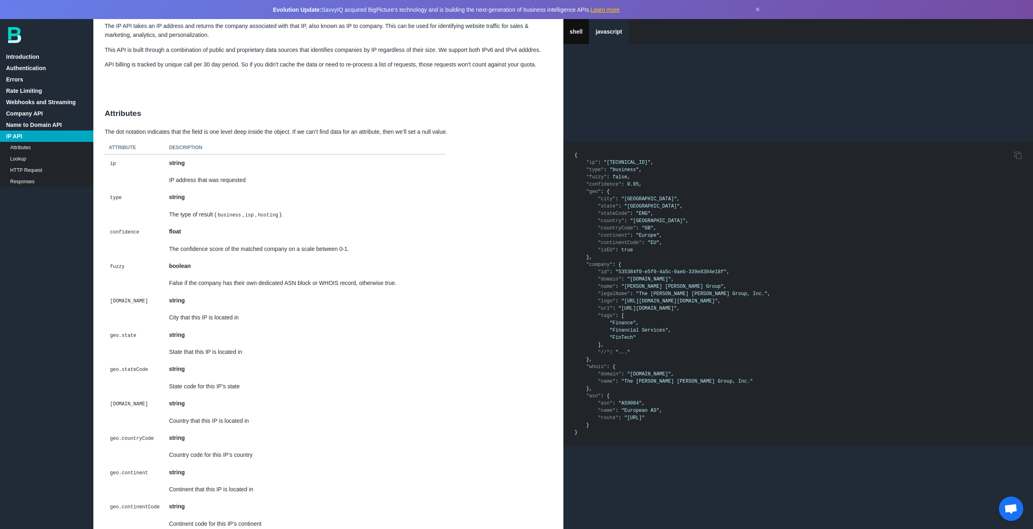
click at [575, 30] on link "shell" at bounding box center [576, 31] width 26 height 25
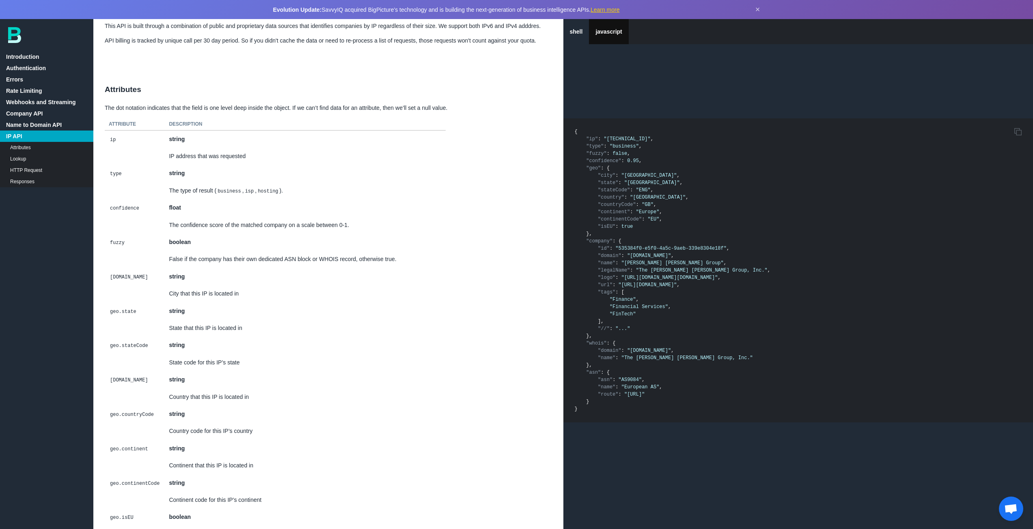
click at [611, 30] on link "javascript" at bounding box center [608, 31] width 39 height 25
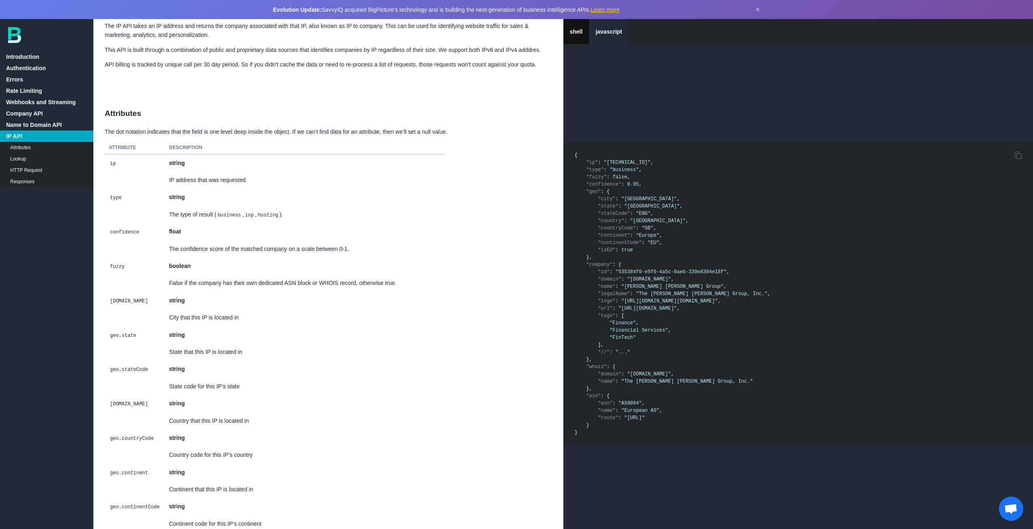
click at [585, 31] on link "shell" at bounding box center [576, 31] width 26 height 25
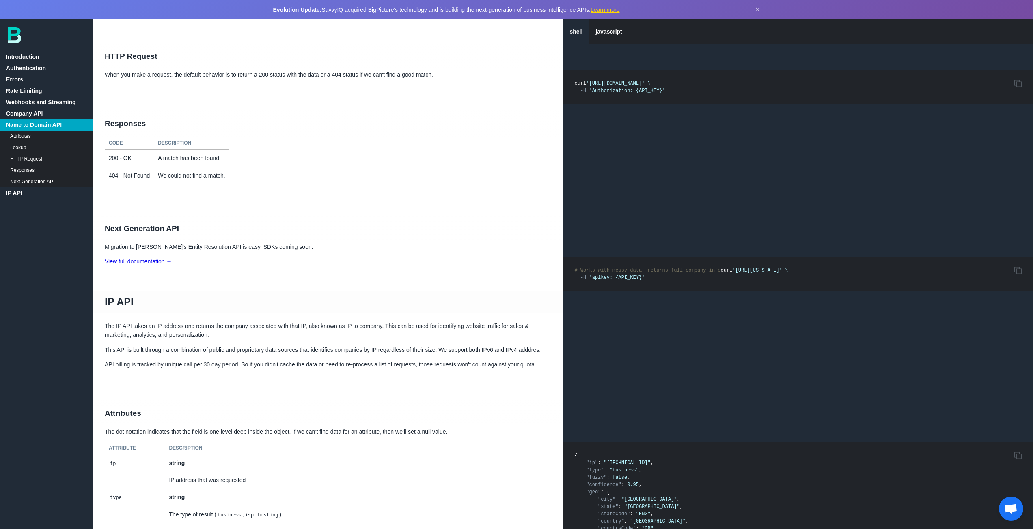
scroll to position [4521, 0]
drag, startPoint x: 681, startPoint y: 109, endPoint x: 736, endPoint y: 108, distance: 55.2
click at [644, 87] on span "'[URL][DOMAIN_NAME]'" at bounding box center [615, 84] width 58 height 6
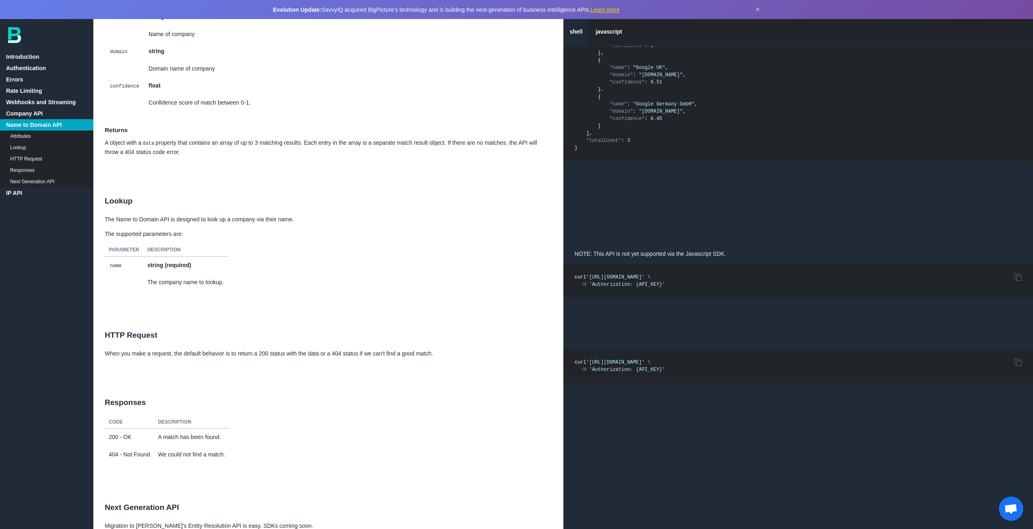
scroll to position [4237, 0]
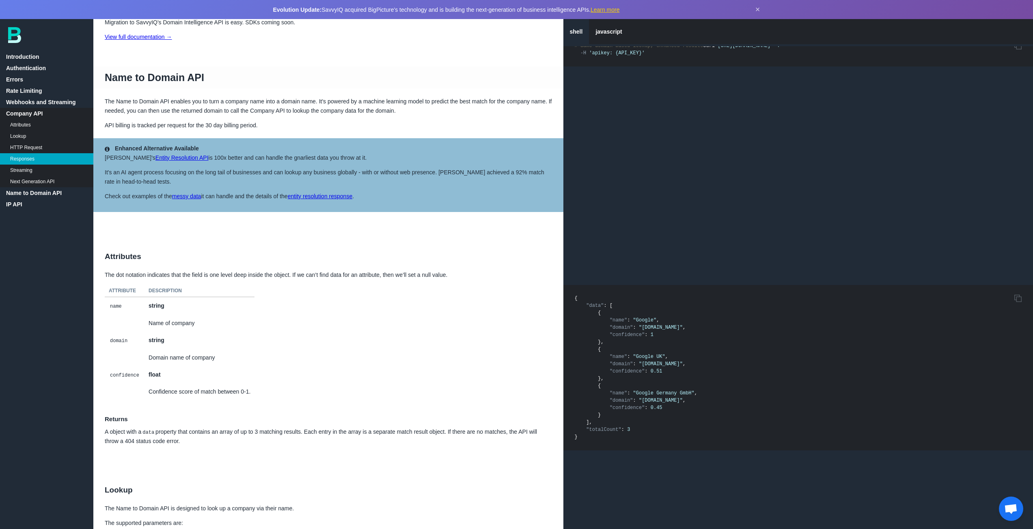
scroll to position [3912, 0]
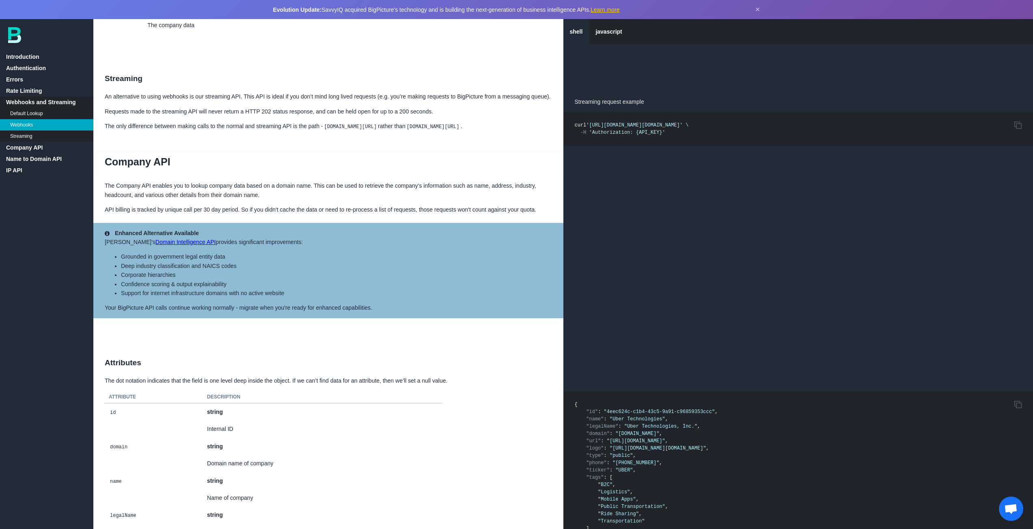
scroll to position [914, 0]
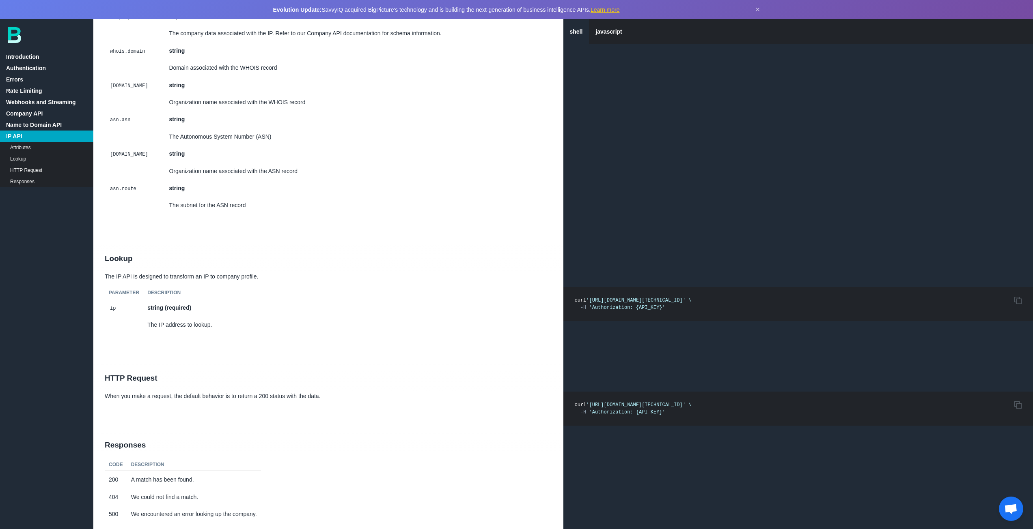
scroll to position [5413, 0]
click at [682, 301] on span "'[URL][DOMAIN_NAME][TECHNICAL_ID]'" at bounding box center [635, 301] width 99 height 6
drag, startPoint x: 575, startPoint y: 299, endPoint x: 672, endPoint y: 311, distance: 97.7
click at [672, 311] on pre "Copy to Clipboard curl '[URL][DOMAIN_NAME][TECHNICAL_ID]' \ -H 'Authorization: …" at bounding box center [798, 304] width 470 height 34
